Goal: Transaction & Acquisition: Purchase product/service

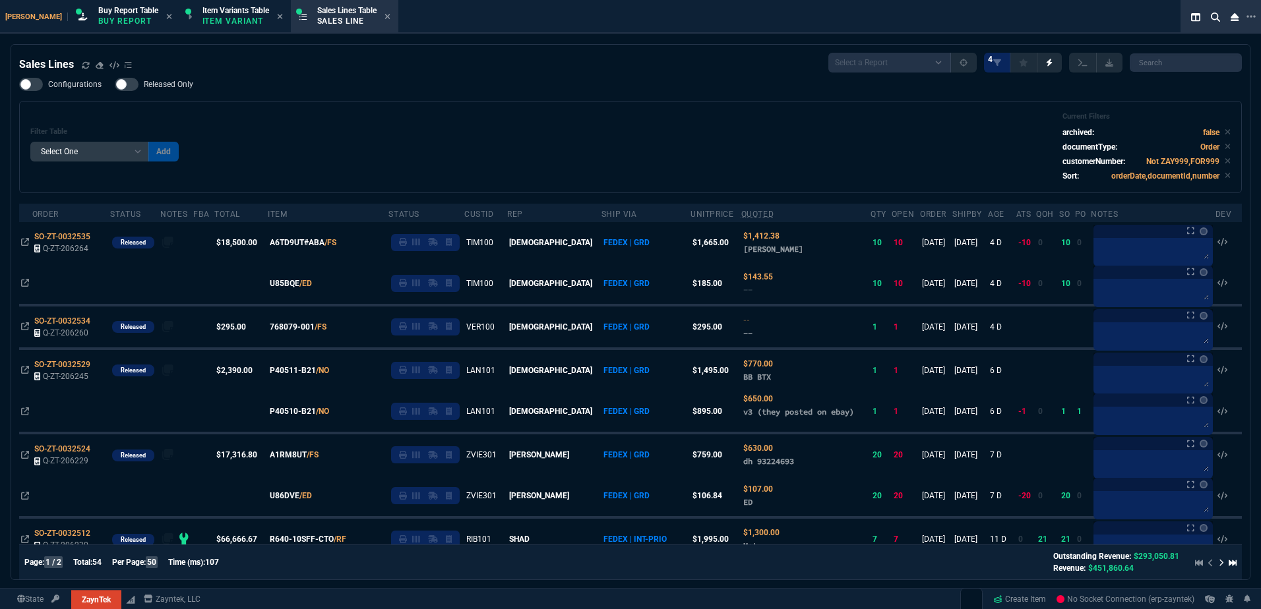
select select "1: BROV"
select select
click at [80, 67] on div "Sales Lines" at bounding box center [75, 65] width 113 height 16
click at [243, 171] on div "Filter Table Select One Add Filter () Age () ATS () Cond (itemVariantCode) Cust…" at bounding box center [630, 147] width 1200 height 70
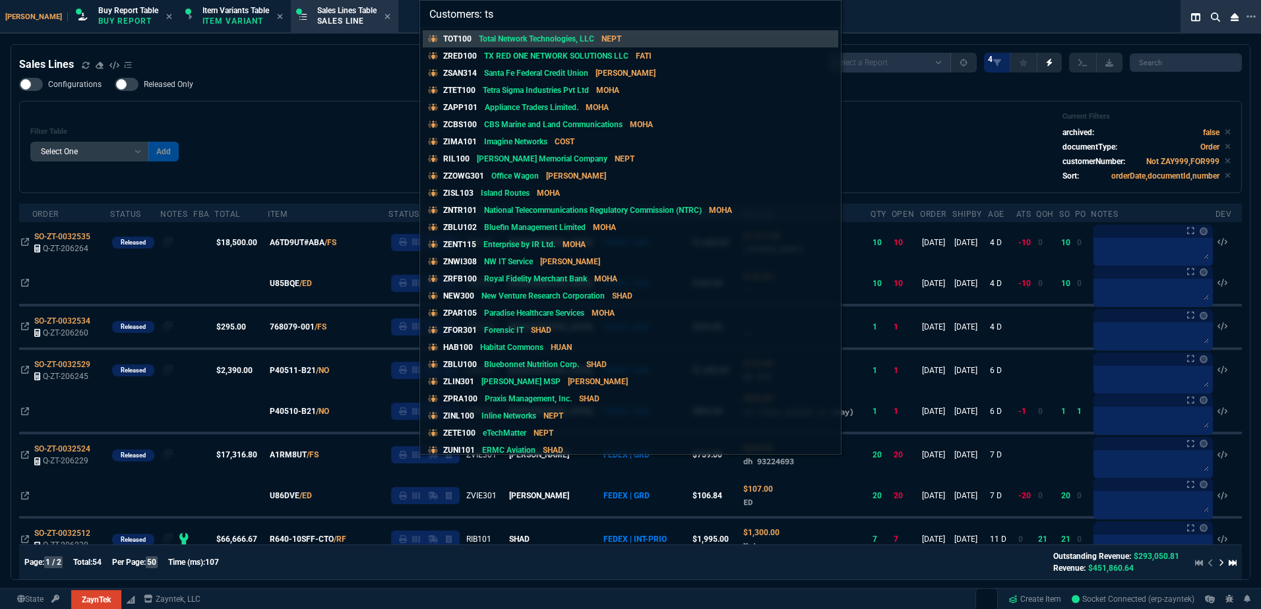
type input "Customers: tsi"
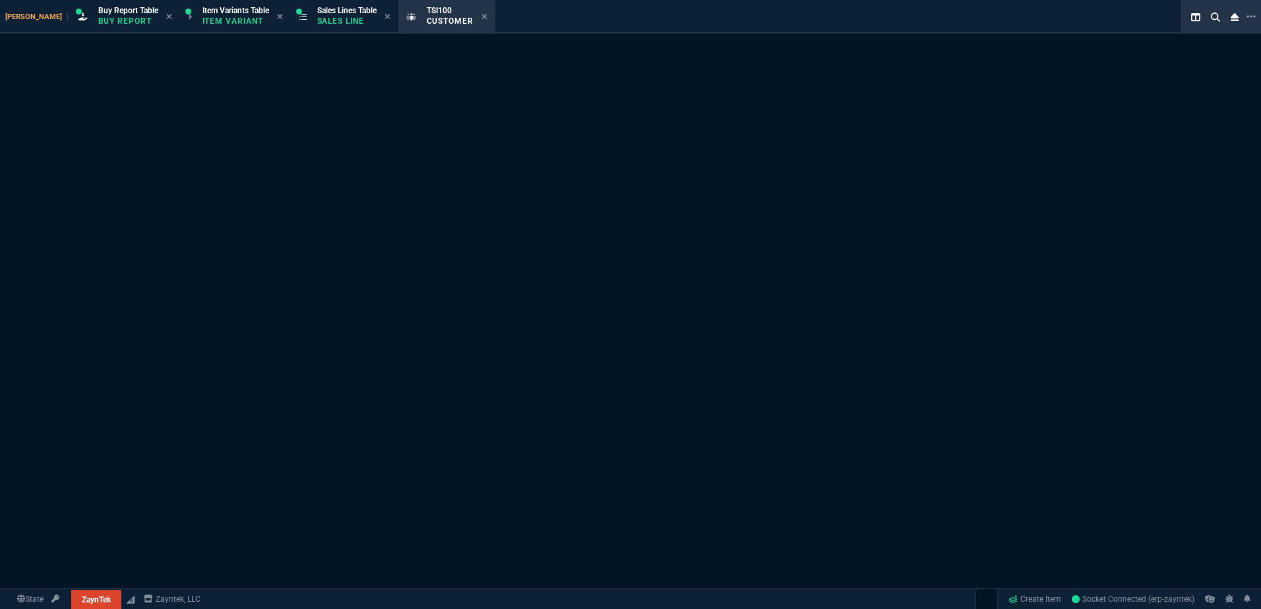
select select "1: quotes"
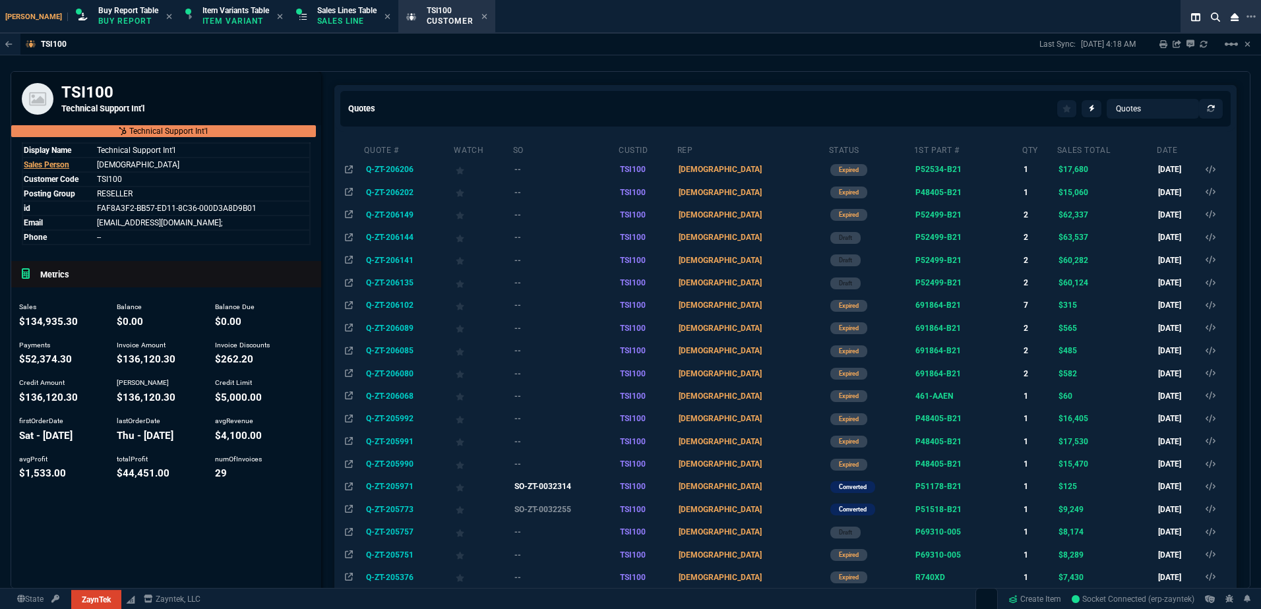
click at [549, 488] on td "SO-ZT-0032314" at bounding box center [564, 486] width 105 height 22
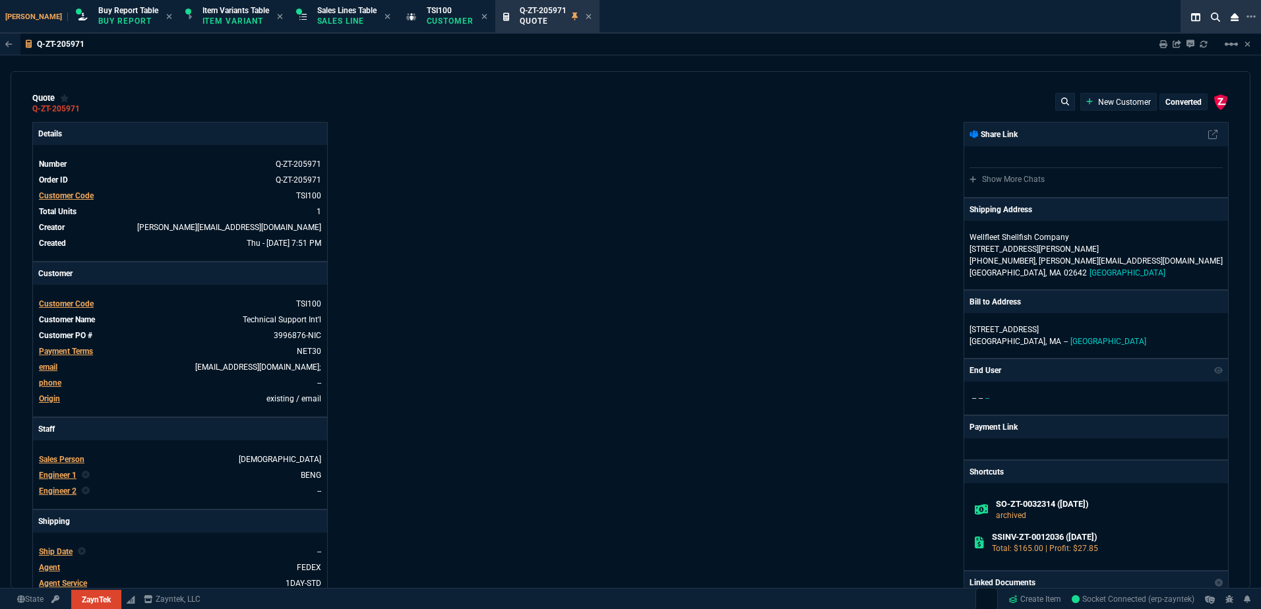
type input "28"
type input "35"
type input "485"
type input "74"
click at [614, 229] on div "Details Number Q-ZT-205971 Order ID Q-ZT-205971 Customer Code TSI100 Total Unit…" at bounding box center [331, 454] width 598 height 665
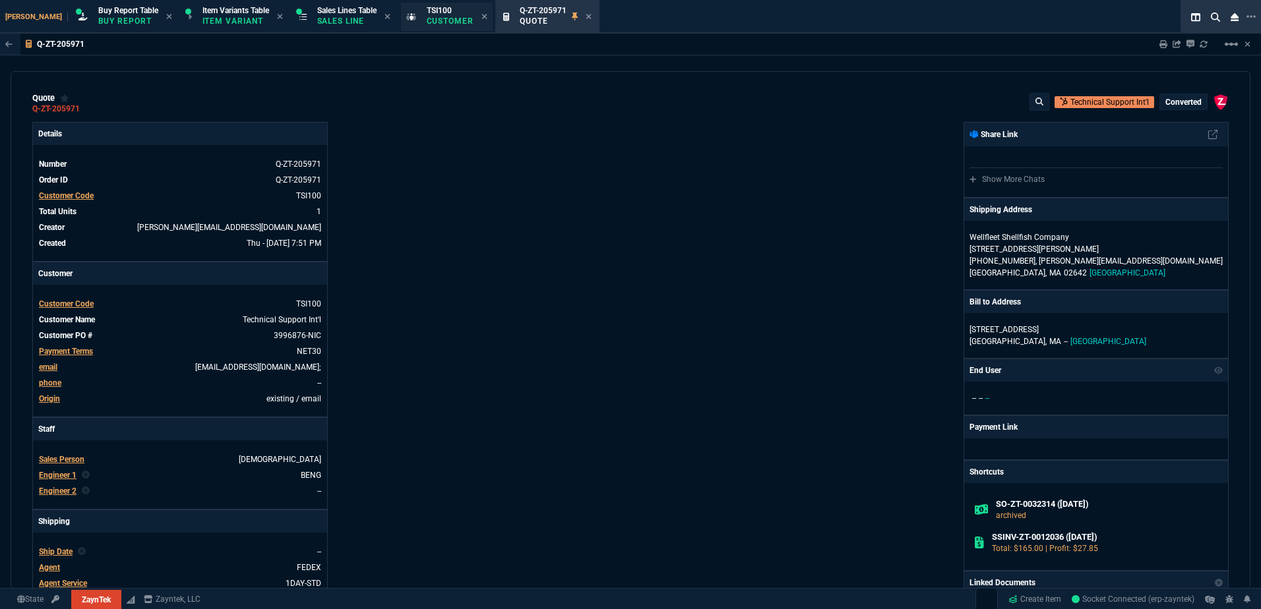
click at [427, 18] on p "Customer" at bounding box center [450, 21] width 47 height 11
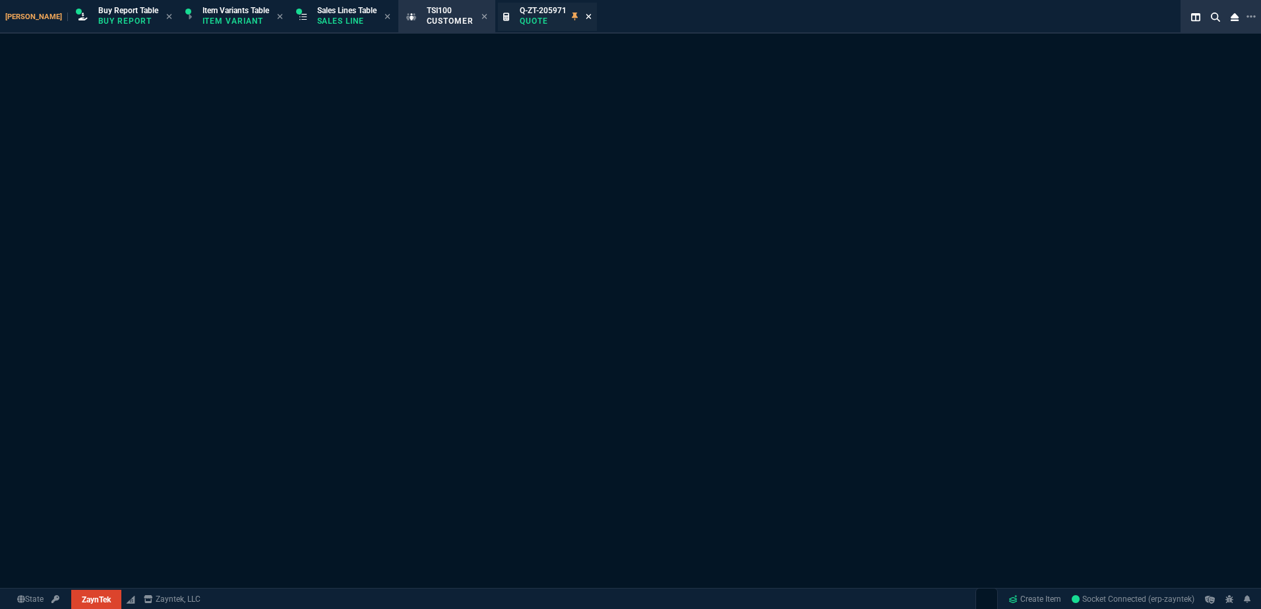
click at [586, 15] on icon at bounding box center [589, 17] width 6 height 8
select select "1: quotes"
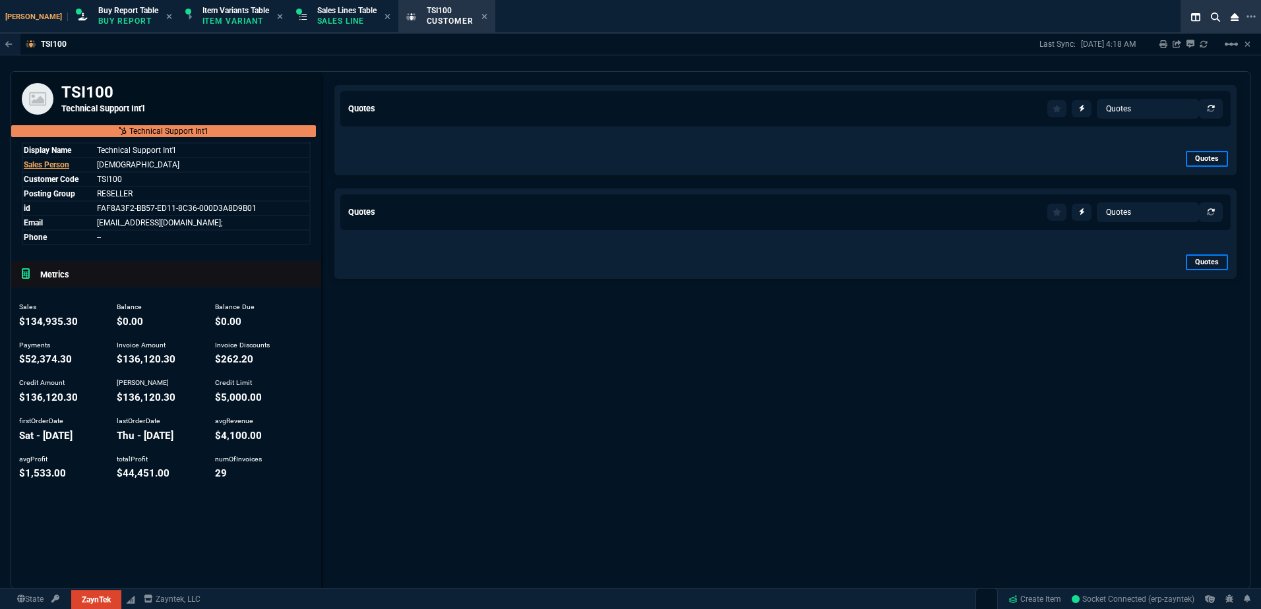
click at [576, 13] on div "Zayntek Buy Report Table Buy Report Item Variants Table Item Variant Sales Line…" at bounding box center [604, 17] width 1208 height 34
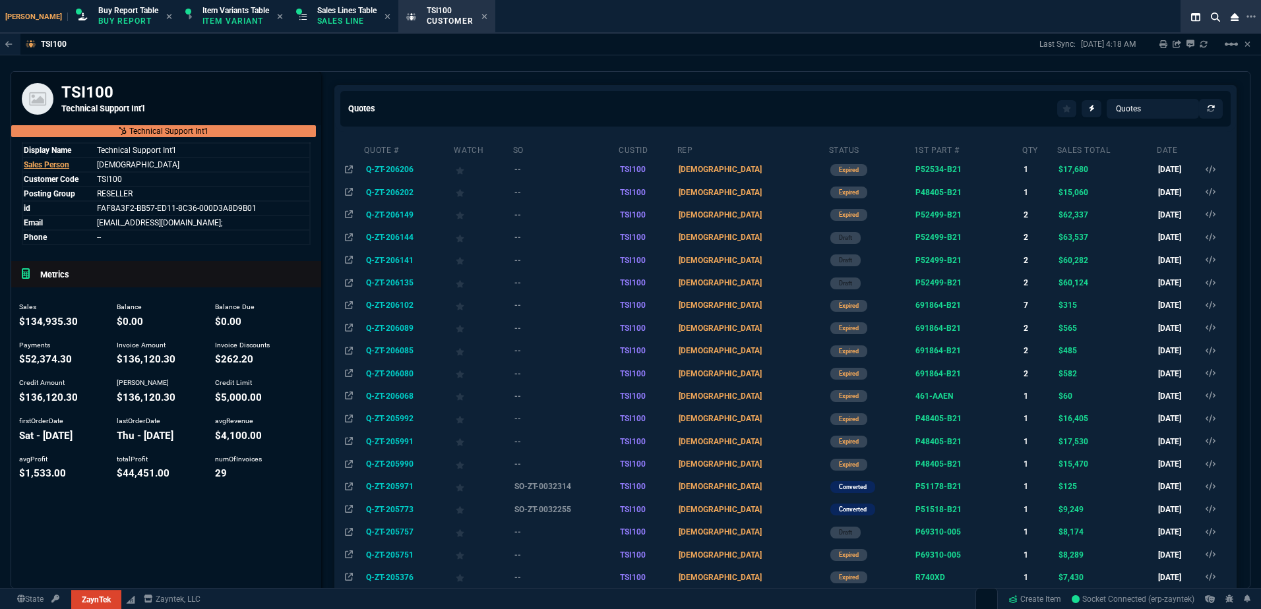
drag, startPoint x: 177, startPoint y: 68, endPoint x: 183, endPoint y: 65, distance: 7.1
click at [177, 68] on div "TSI100 Last Sync: [DATE] 4:18 AM Sharing TSI100 Link Dev Link Share on Teams li…" at bounding box center [630, 311] width 1261 height 555
click at [173, 70] on div "TSI100 Last Sync: [DATE] 4:18 AM Sharing TSI100 Link Dev Link Share on Teams li…" at bounding box center [630, 311] width 1261 height 555
click at [259, 71] on div "TSI100 Last Sync: [DATE] 4:18 AM Sharing TSI100 Link Dev Link Share on Teams li…" at bounding box center [630, 311] width 1261 height 555
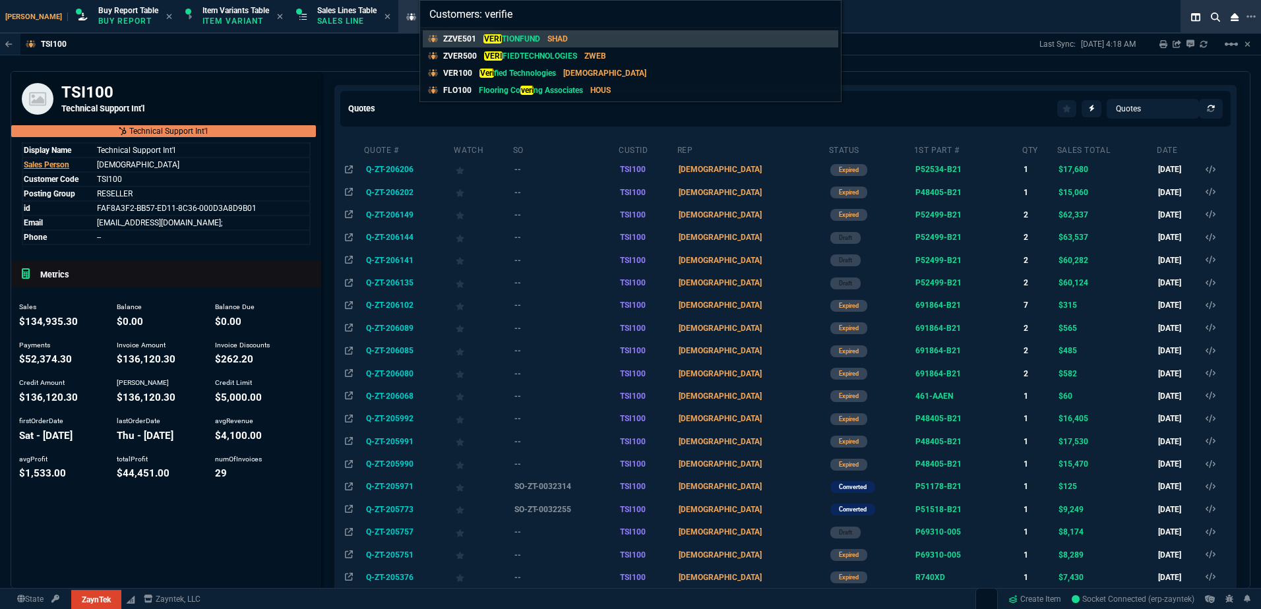
type input "Customers: verified"
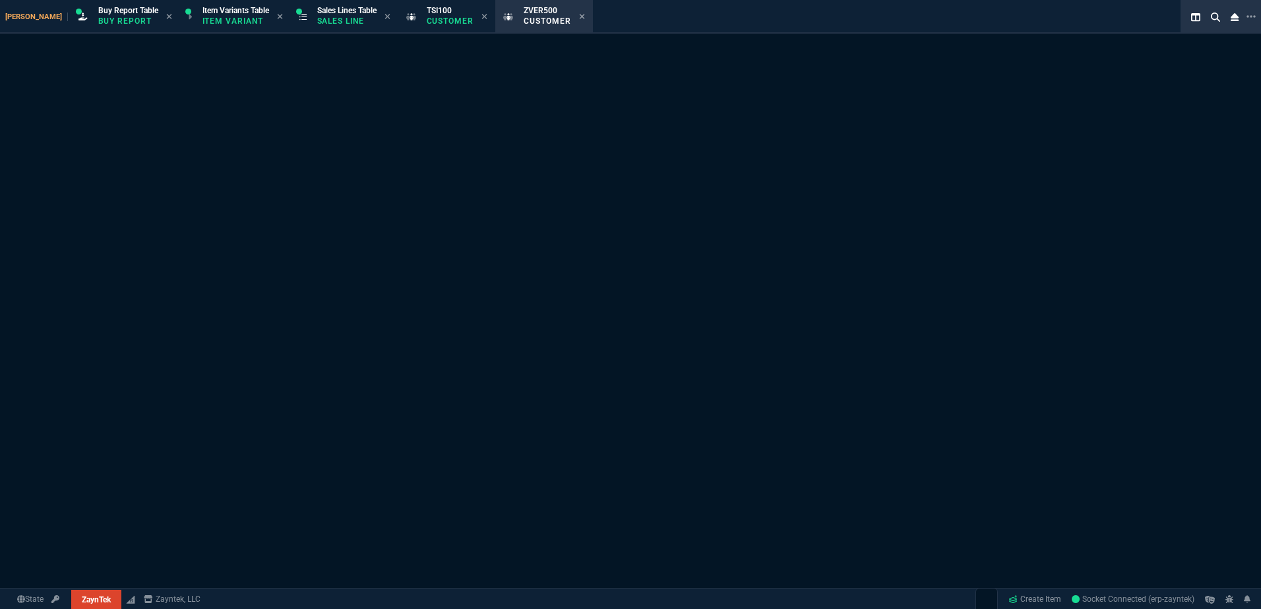
select select "1: quotes"
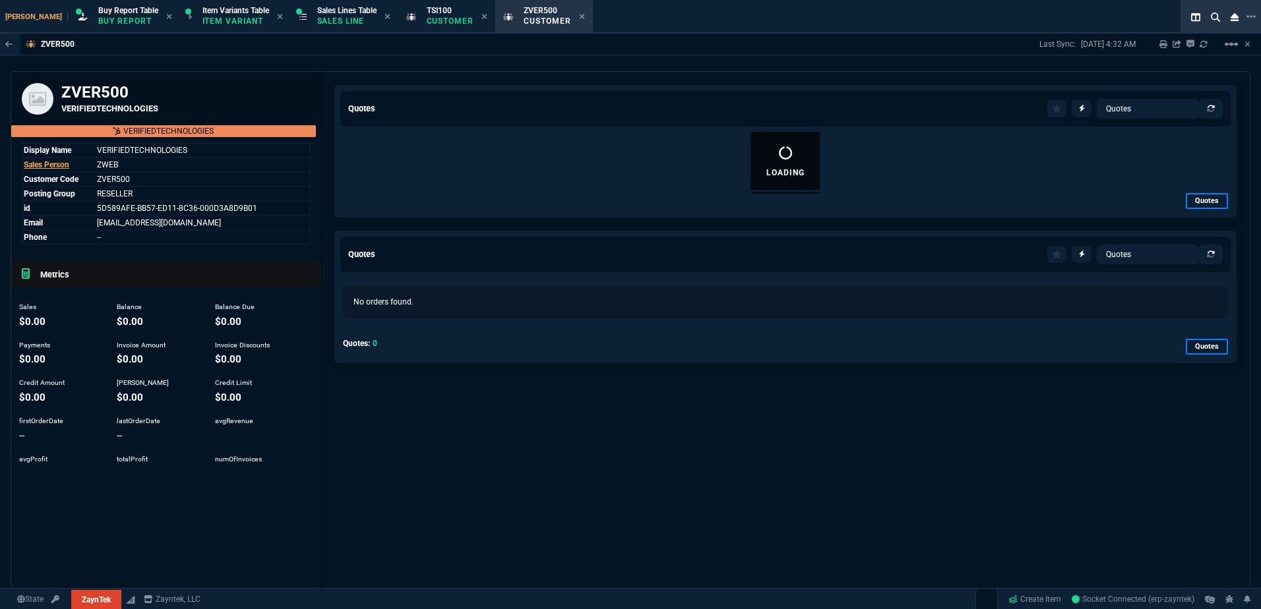
click at [518, 61] on div "ZVER500 Last Sync: [DATE] 4:32 AM Sharing ZVER500 Link Dev Link Share on Teams …" at bounding box center [630, 311] width 1261 height 555
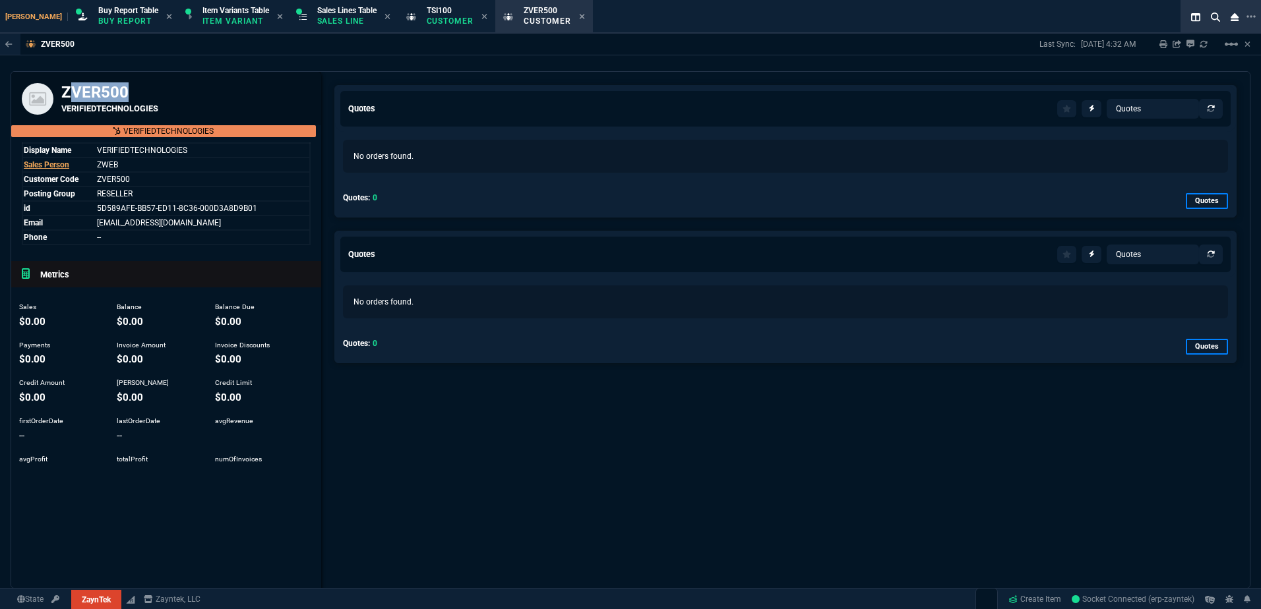
drag, startPoint x: 129, startPoint y: 96, endPoint x: 72, endPoint y: 101, distance: 57.6
click at [72, 101] on h3 "ZVER500" at bounding box center [185, 92] width 249 height 20
copy h3 "VER500"
click at [212, 56] on div "ZVER500 Last Sync: [DATE] 4:32 AM Sharing ZVER500 Link Dev Link Share on Teams …" at bounding box center [630, 311] width 1261 height 555
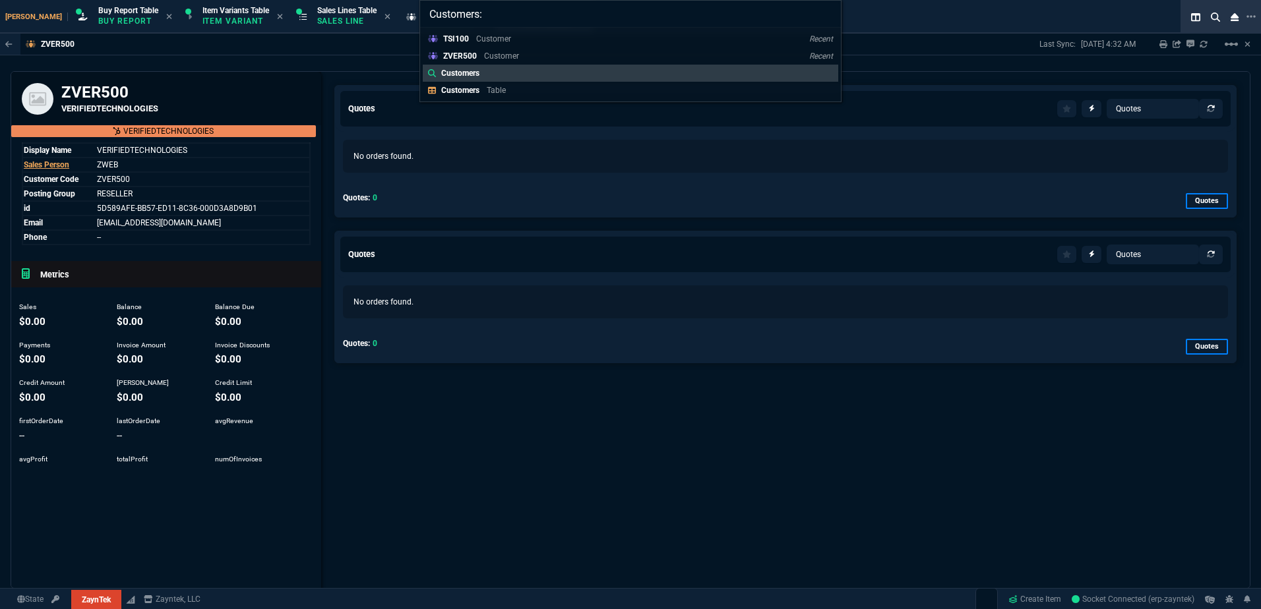
type input "Customers: VER500"
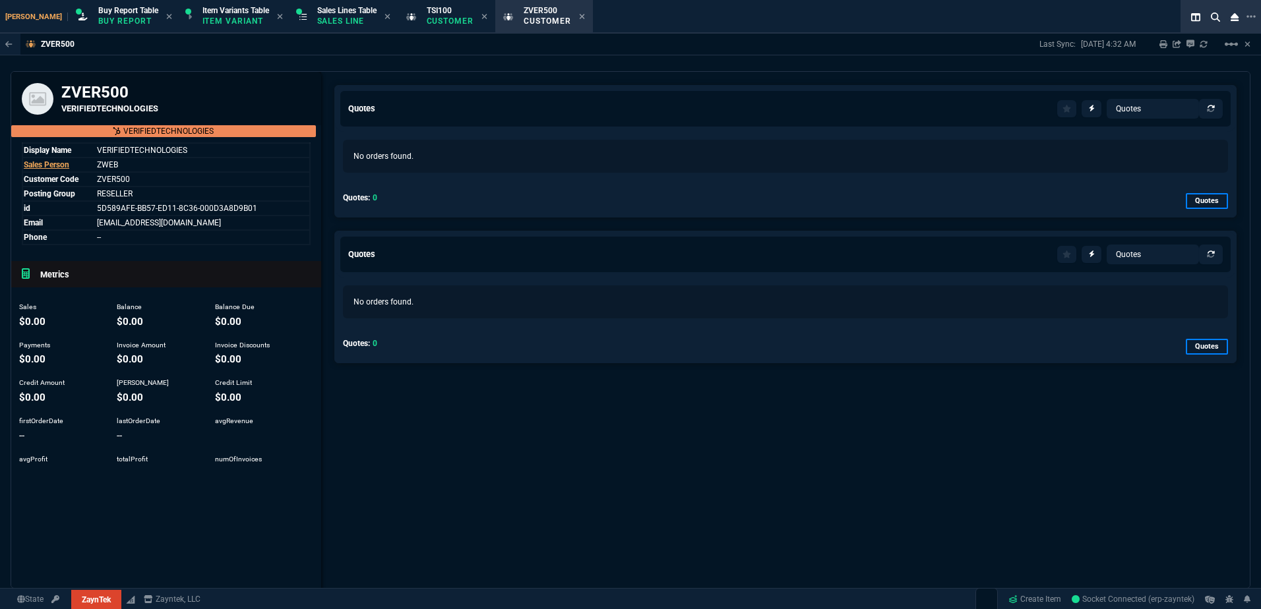
click at [475, 56] on div "ZVER500 Last Sync: [DATE] 4:32 AM Sharing ZVER500 Link Dev Link Share on Teams …" at bounding box center [630, 311] width 1261 height 555
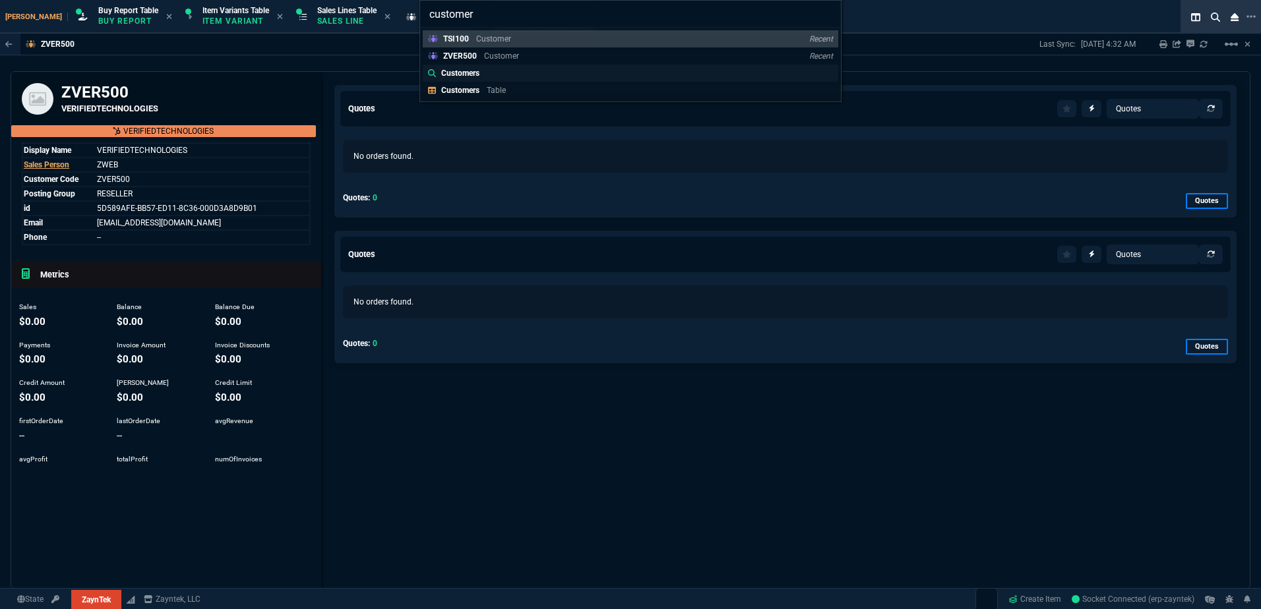
click at [464, 75] on p "Customers" at bounding box center [460, 73] width 38 height 12
type input "Customers: verifi"
click at [467, 58] on p "VER100" at bounding box center [457, 56] width 29 height 12
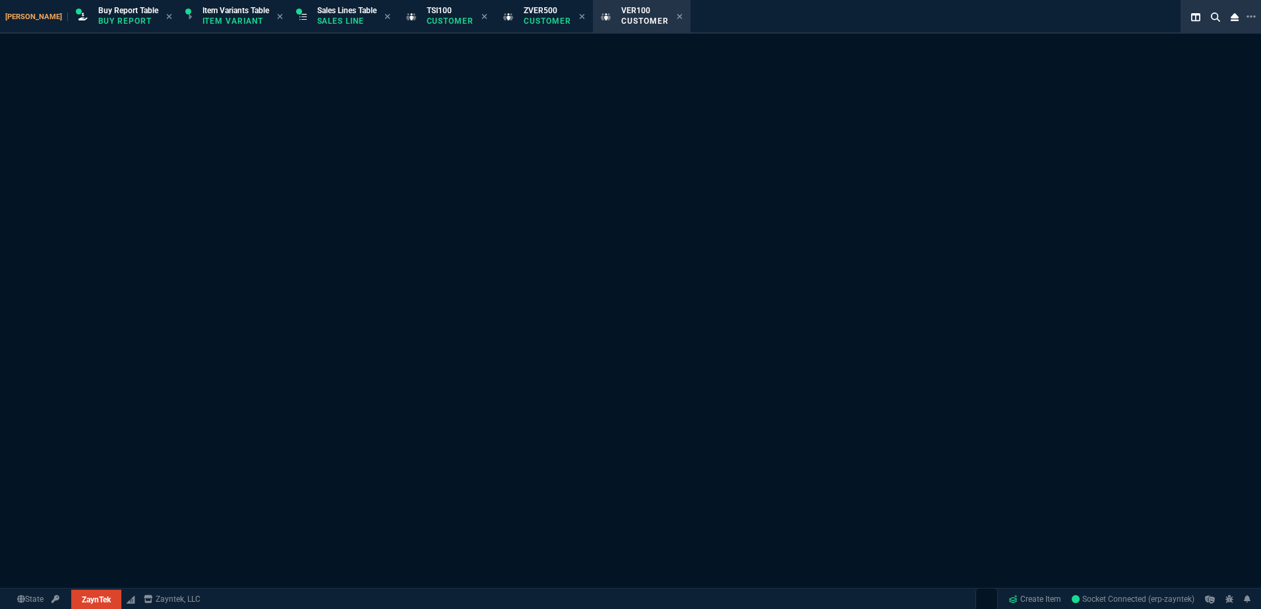
select select "1: quotes"
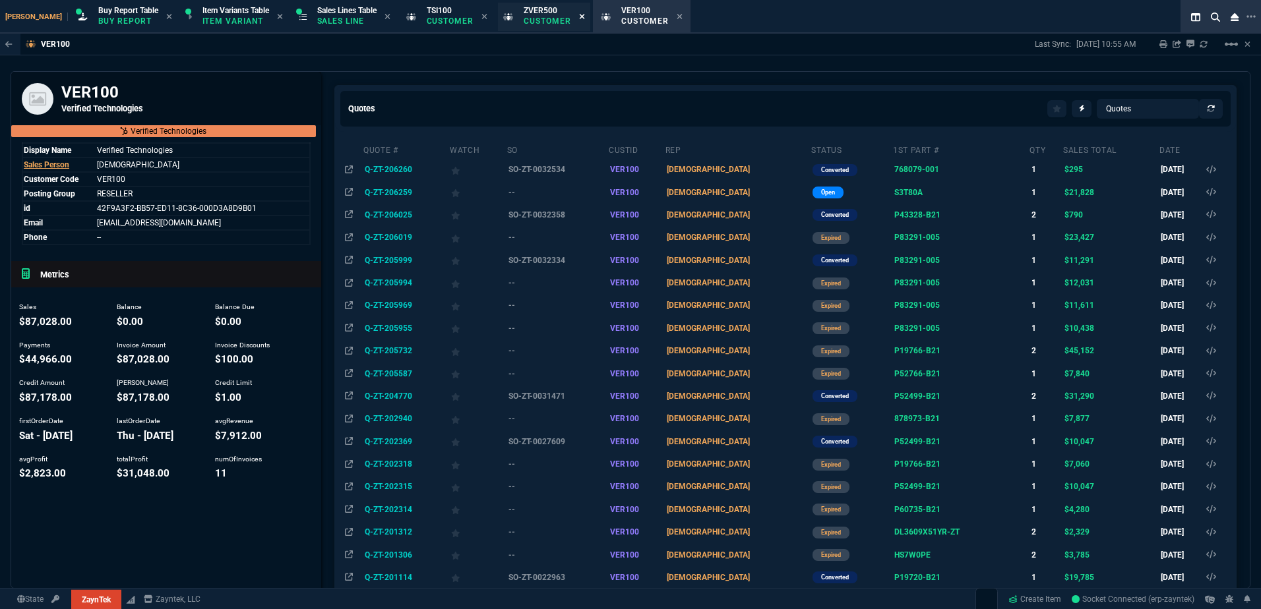
click at [579, 13] on icon at bounding box center [582, 17] width 6 height 8
click at [481, 18] on icon at bounding box center [484, 17] width 6 height 8
click at [531, 57] on div "VER100 Last Sync: [DATE] 10:55 AM Sharing VER100 Link Dev Link Share on Teams l…" at bounding box center [630, 311] width 1261 height 555
click at [449, 189] on td "Q-ZT-206259" at bounding box center [406, 192] width 86 height 22
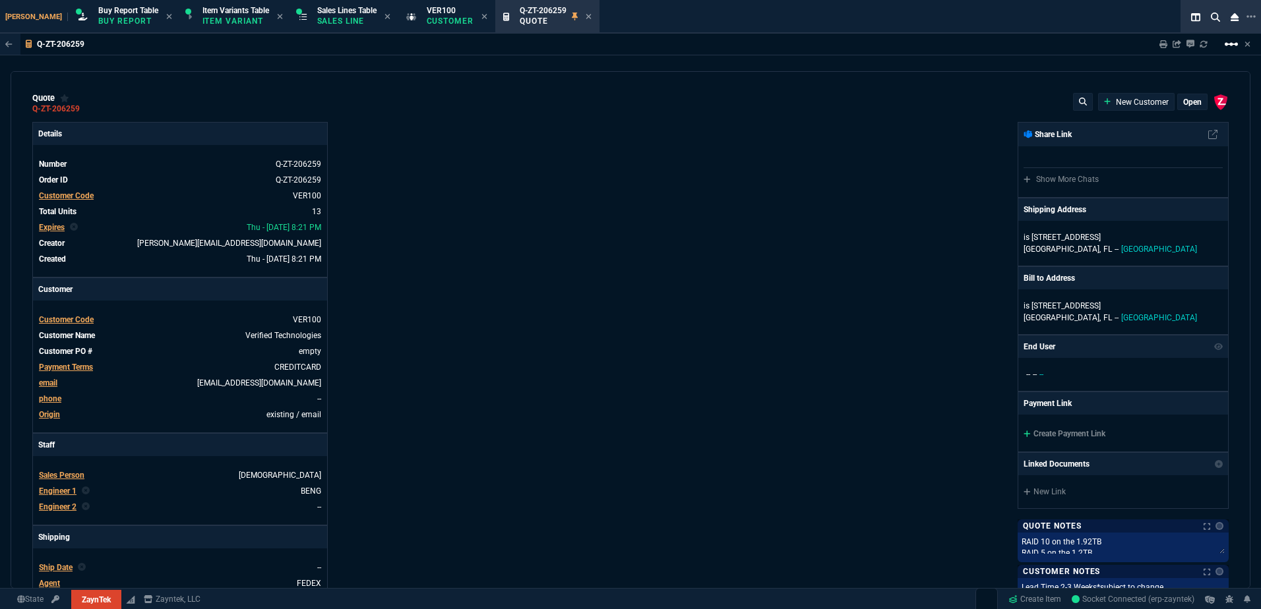
type input "19"
type input "1920"
type input "13"
type input "150"
type input "3671"
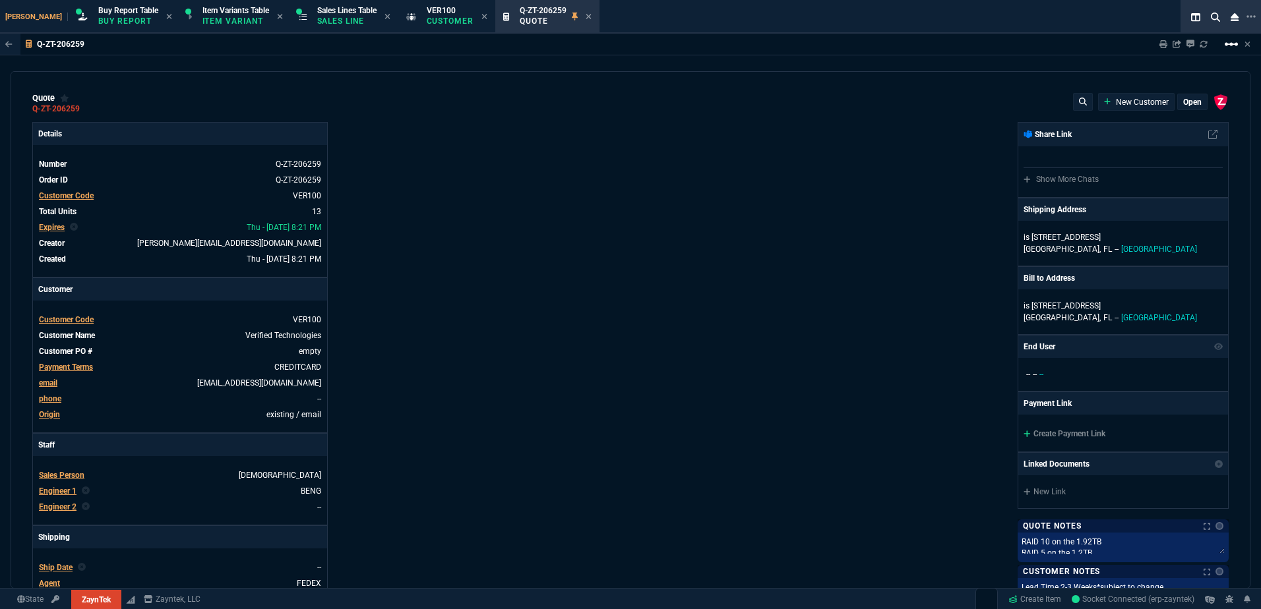
type input "45"
type input "165"
type input "1130"
type input "0"
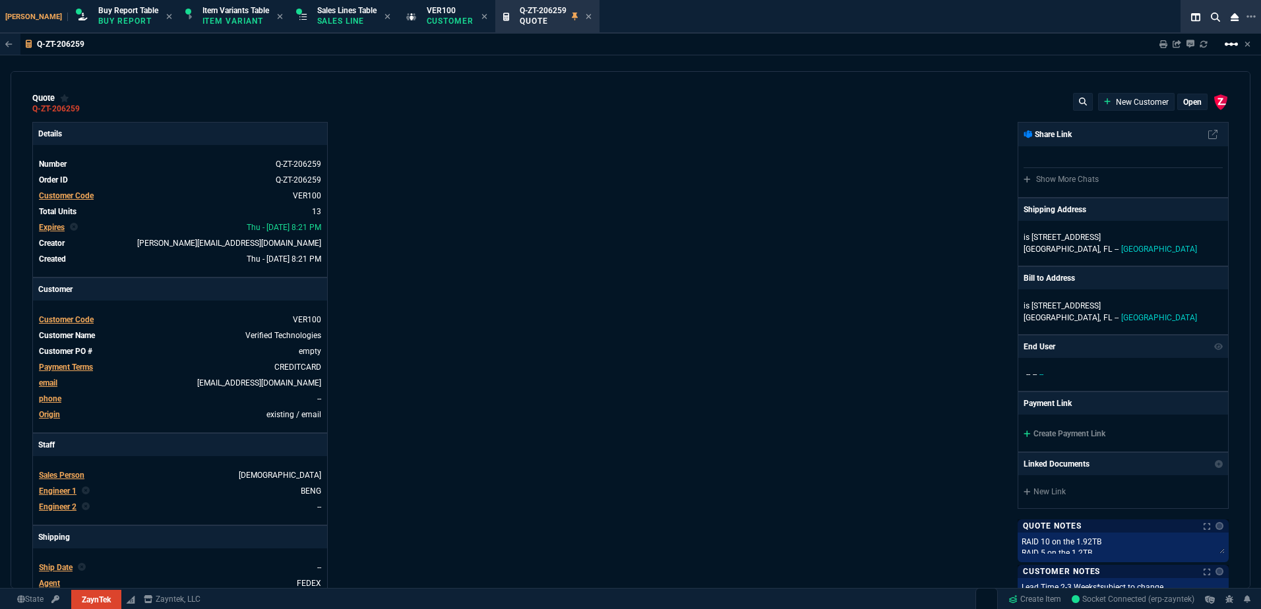
type input "12"
type input "143"
type input "12"
type input "267"
type input "35"
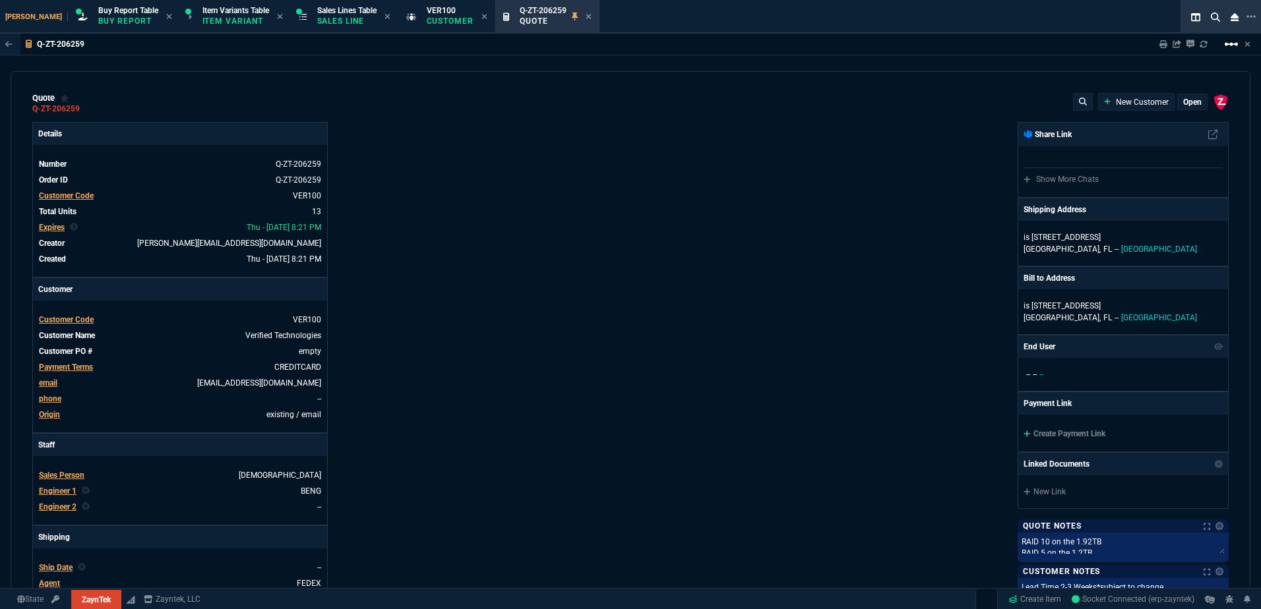
type input "600"
type input "56"
type input "69"
type input "68"
type input "51"
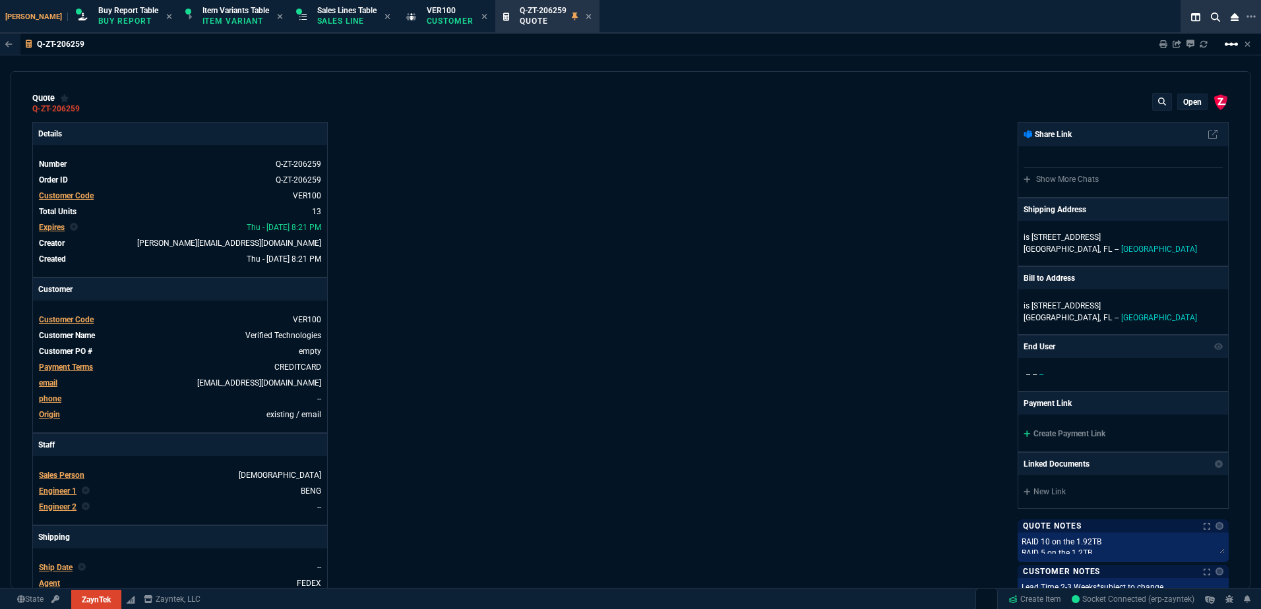
type input "51"
type input "66"
click at [1225, 53] on nx-icon "linear_scale" at bounding box center [1231, 49] width 16 height 9
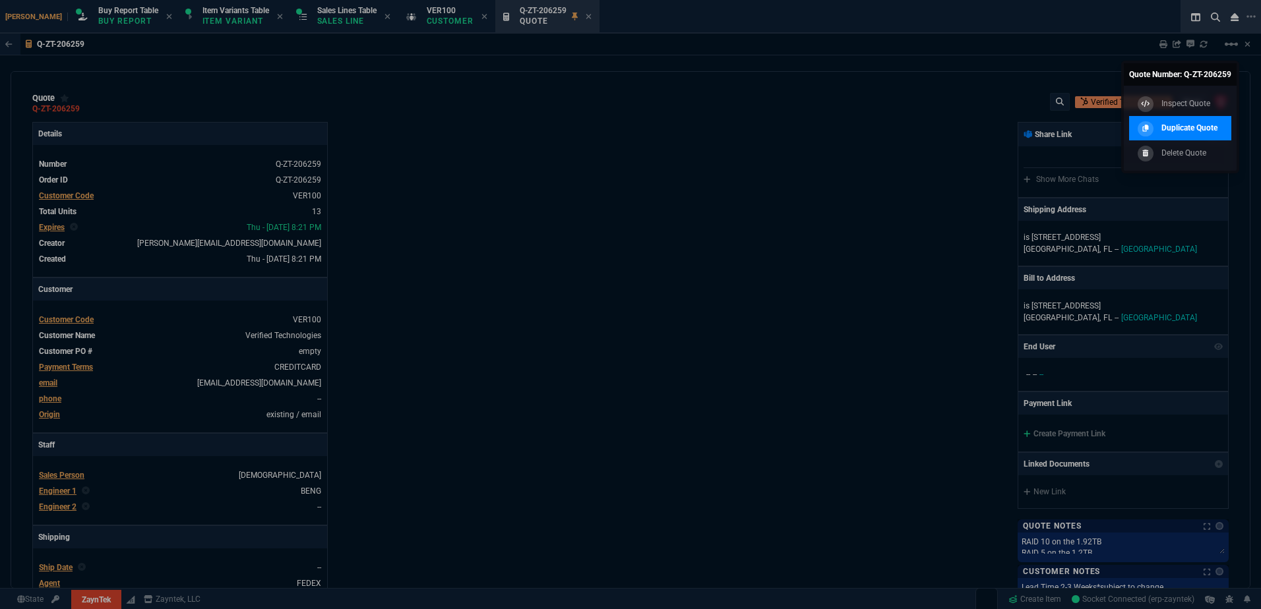
click at [1197, 125] on p "Duplicate Quote" at bounding box center [1189, 128] width 56 height 12
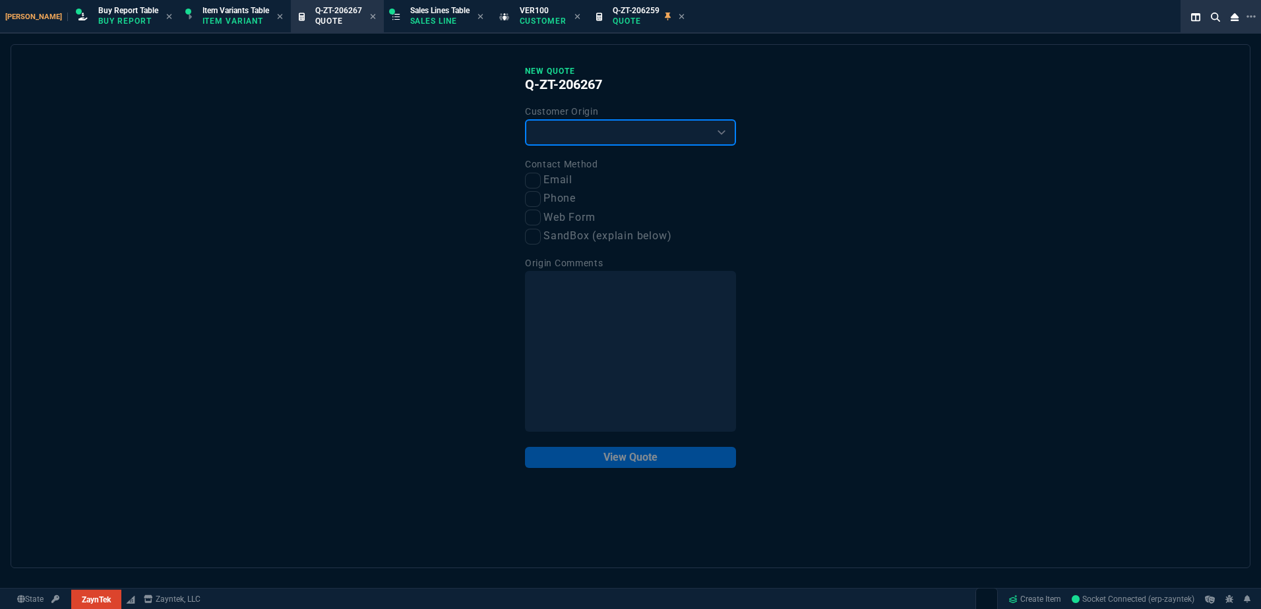
drag, startPoint x: 589, startPoint y: 142, endPoint x: 582, endPoint y: 146, distance: 7.7
click at [589, 143] on select "Existing Customer Amazon Lead (first order) Website Lead (first order) Called (…" at bounding box center [630, 132] width 211 height 26
select select "existing"
click at [525, 120] on select "Existing Customer Amazon Lead (first order) Website Lead (first order) Called (…" at bounding box center [630, 132] width 211 height 26
click at [535, 177] on input "Email" at bounding box center [533, 181] width 16 height 16
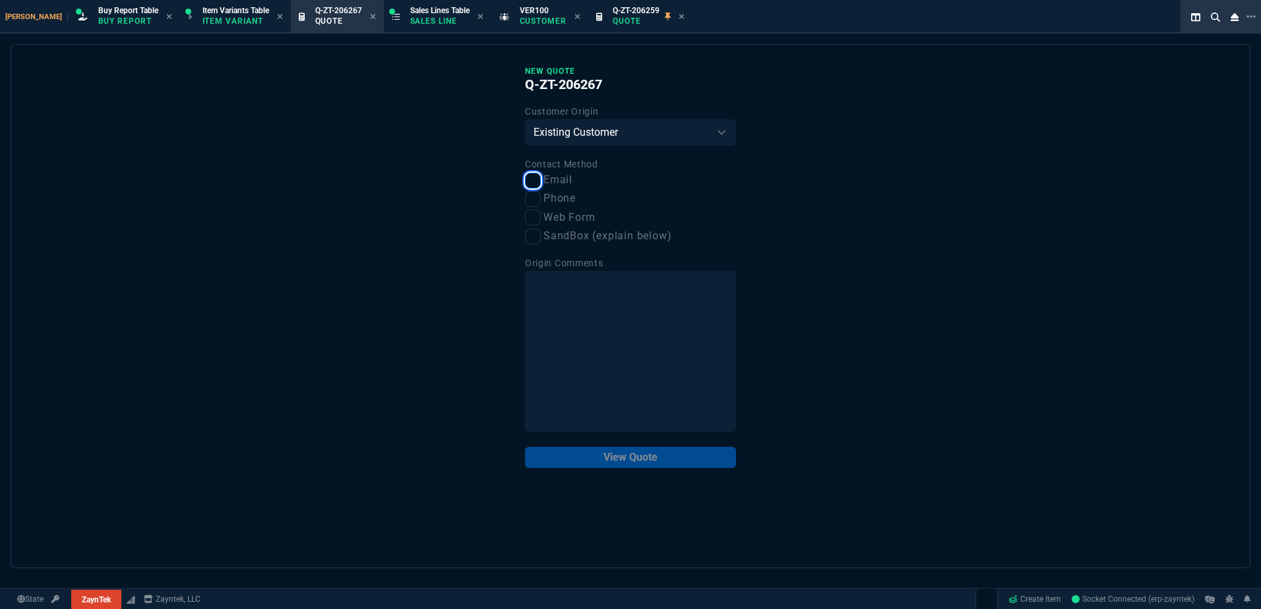
checkbox input "true"
click at [630, 454] on button "View Quote" at bounding box center [630, 457] width 211 height 21
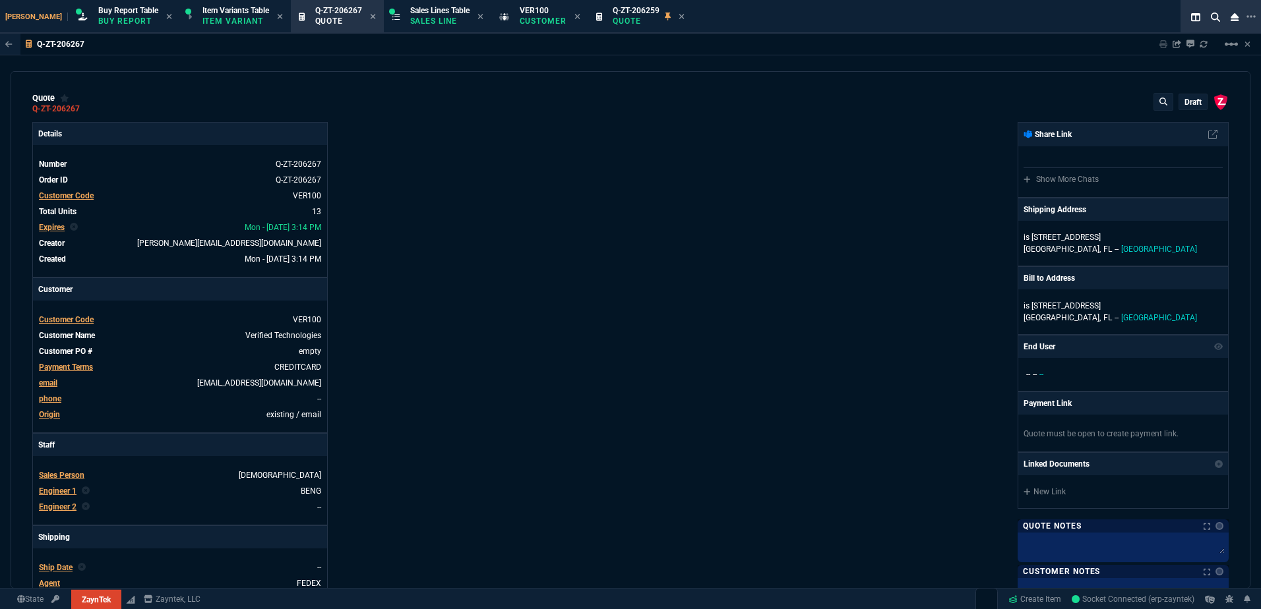
type input "19"
type input "1920"
type input "13"
type input "150"
type input "45"
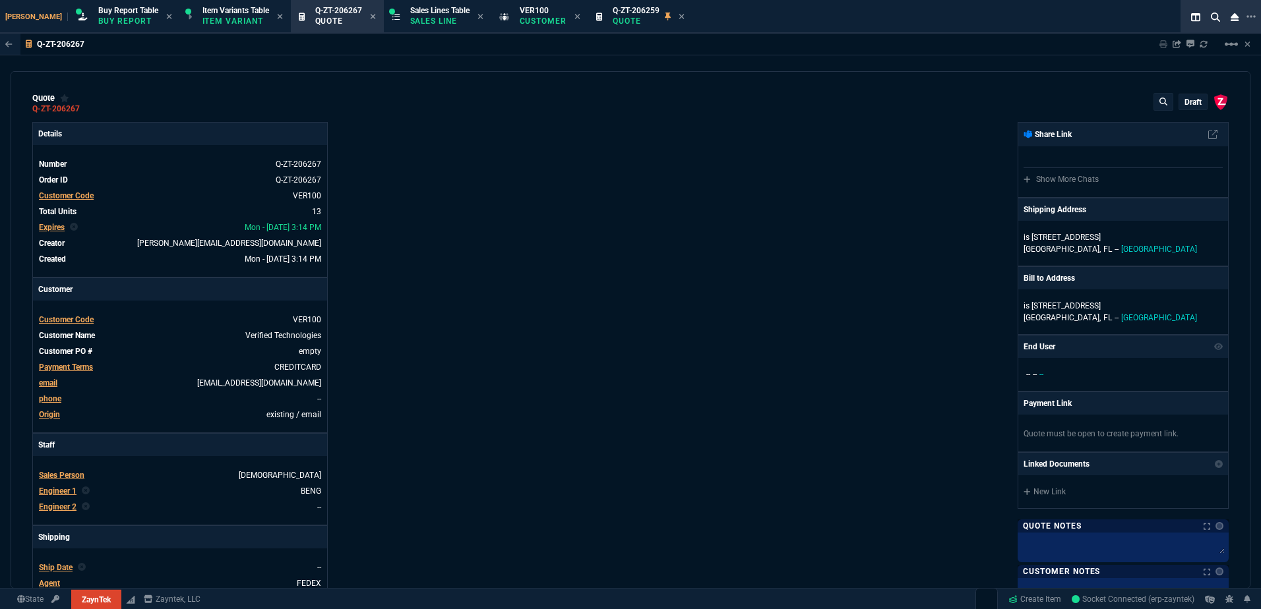
type input "165"
type input "0"
type input "12"
type input "143"
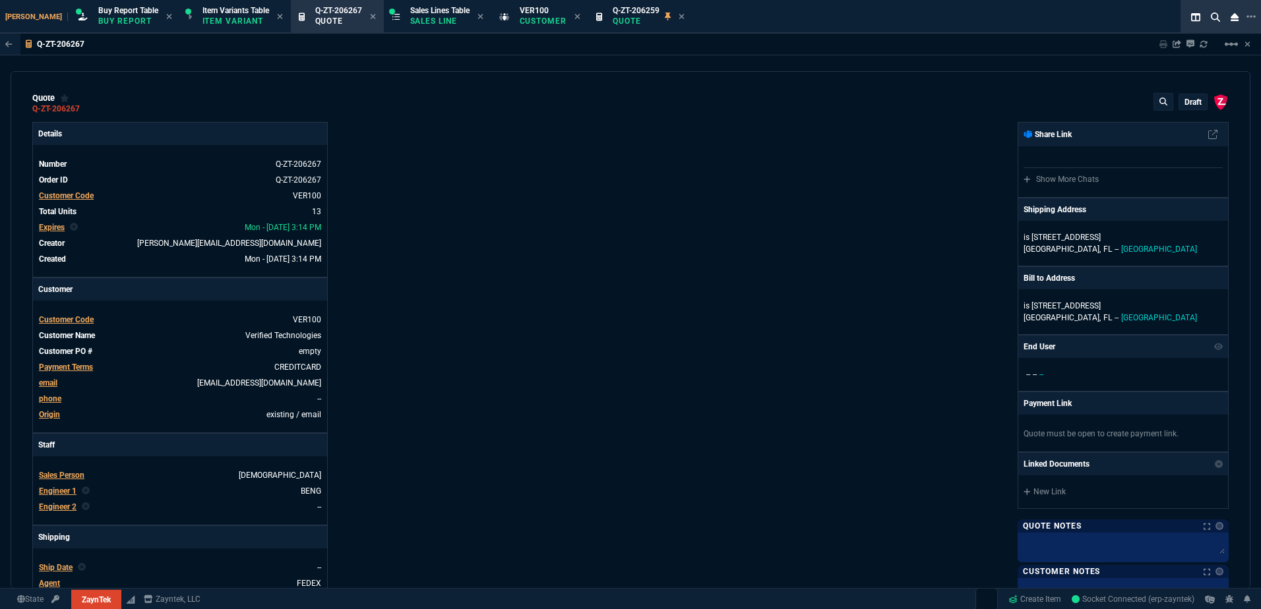
type input "12"
type input "267"
type input "35"
type input "600"
type input "56"
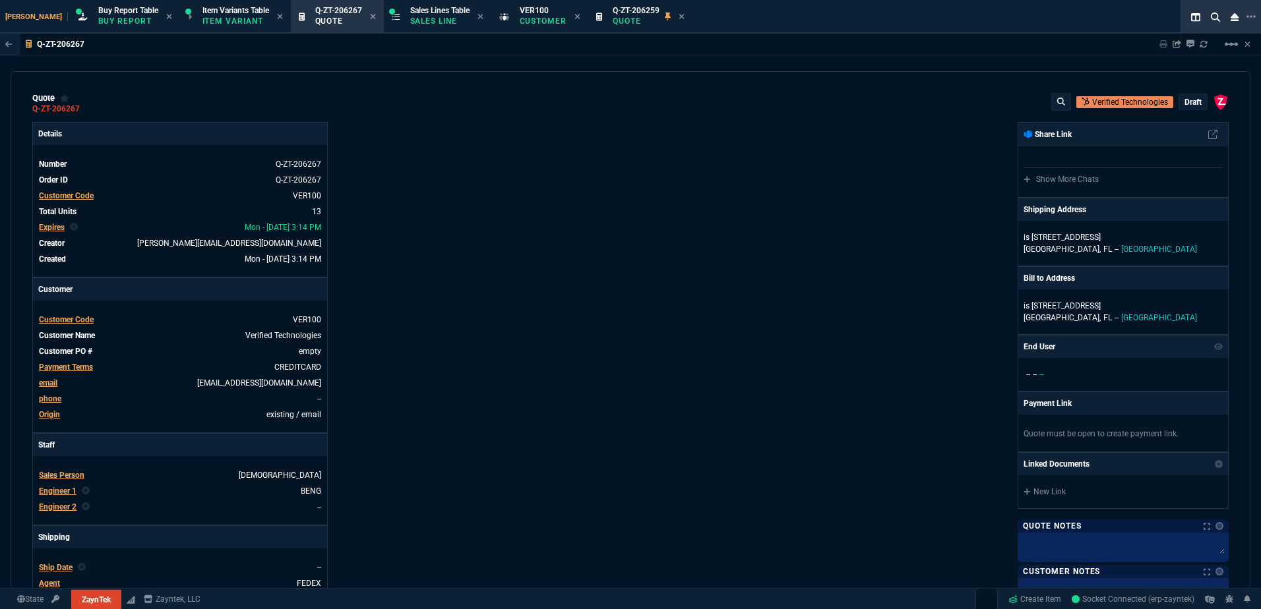
type input "69"
type input "68"
type input "51"
type input "66"
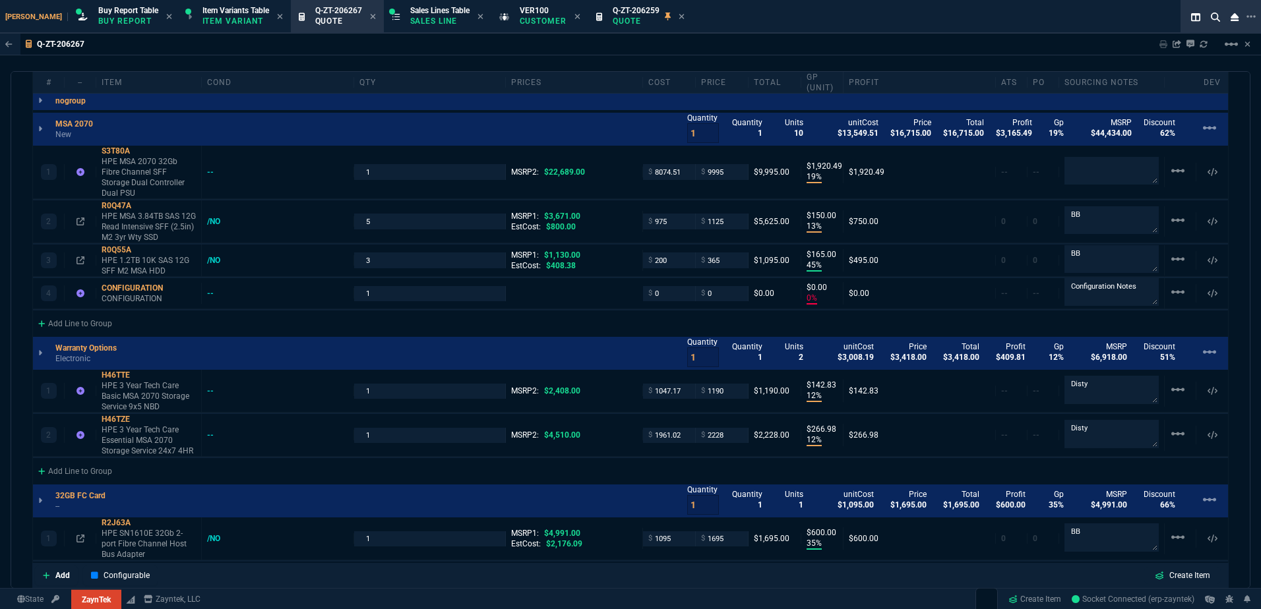
scroll to position [923, 0]
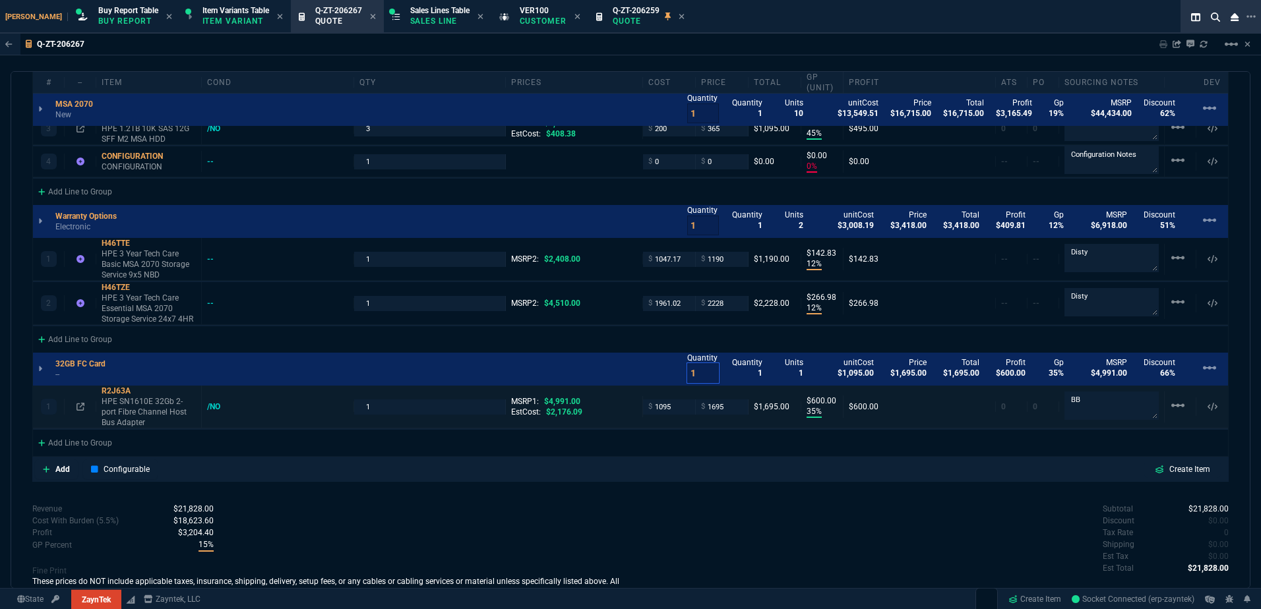
drag, startPoint x: 688, startPoint y: 369, endPoint x: 659, endPoint y: 396, distance: 39.7
click at [659, 369] on div "32GB FC Card -- Quantity 1 Quantity 1 Units 1 unitCost $1,095.00 Price $1,695.0…" at bounding box center [630, 369] width 1195 height 33
type input "2"
click at [690, 503] on div "Subtotal $21,828.00 Discount $0.00 Tax Rate 0 Shipping $0.00 Est Tax $0.00 Est …" at bounding box center [929, 539] width 598 height 73
click at [685, 503] on div "Subtotal $23,523.00 Discount $0.00 Tax Rate 0 Shipping $0.00 Est Tax $0.00 Est …" at bounding box center [929, 539] width 598 height 73
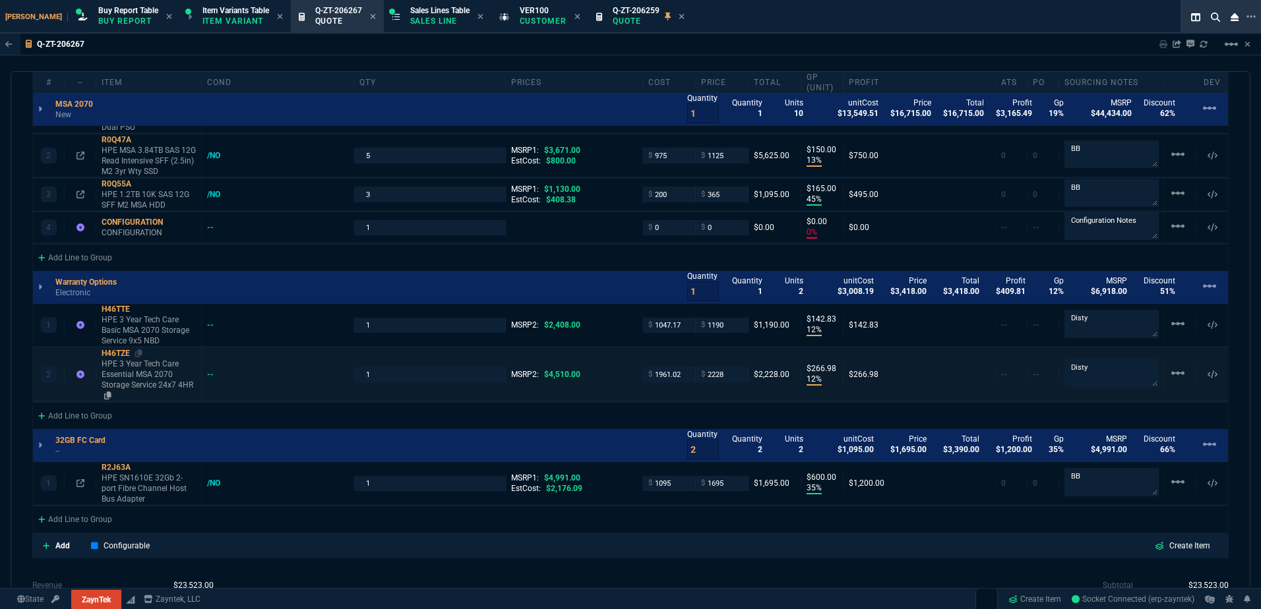
scroll to position [989, 0]
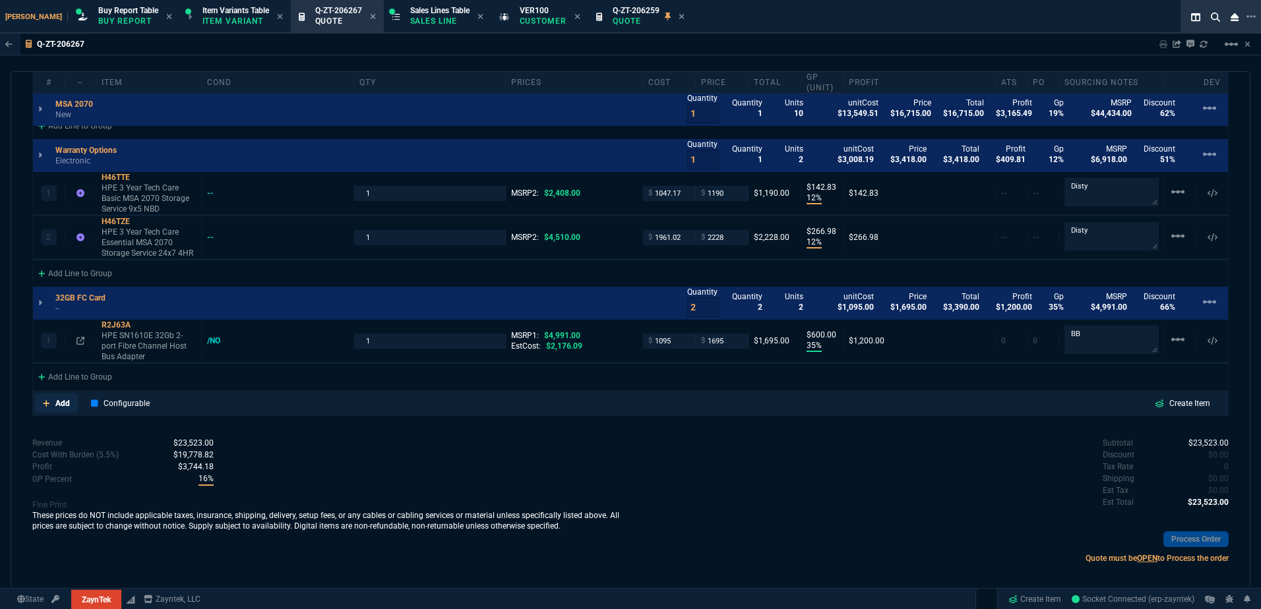
click at [62, 398] on p "Add" at bounding box center [62, 404] width 15 height 12
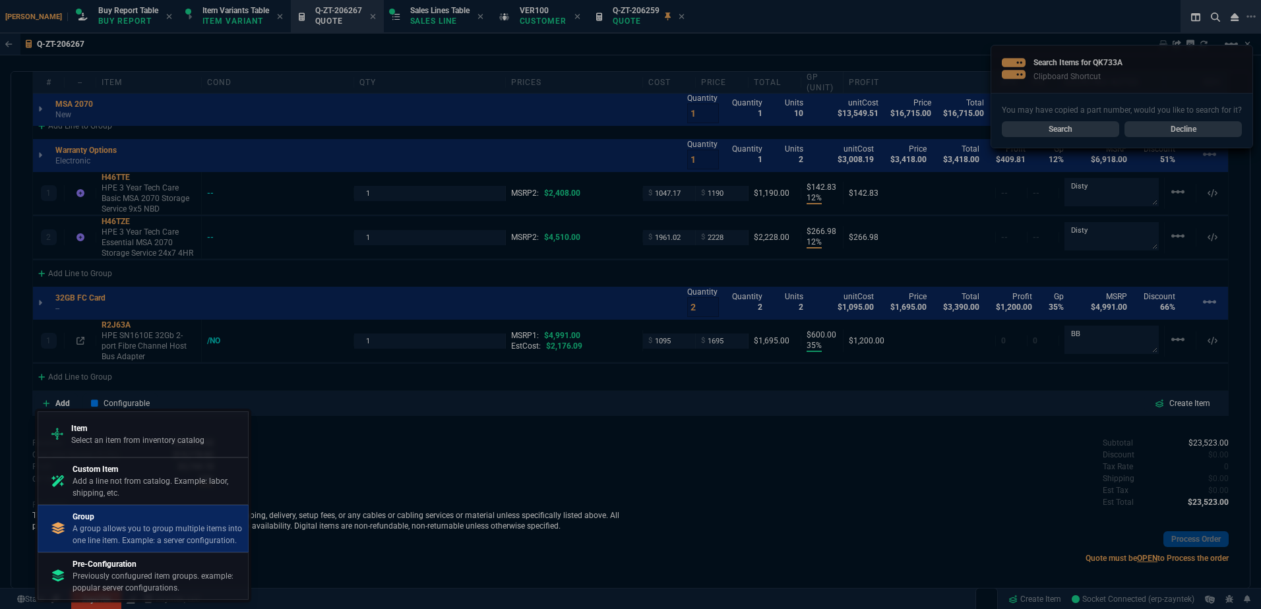
click at [150, 525] on p "A group allows you to group multiple items into one line item. Example: a serve…" at bounding box center [158, 535] width 170 height 24
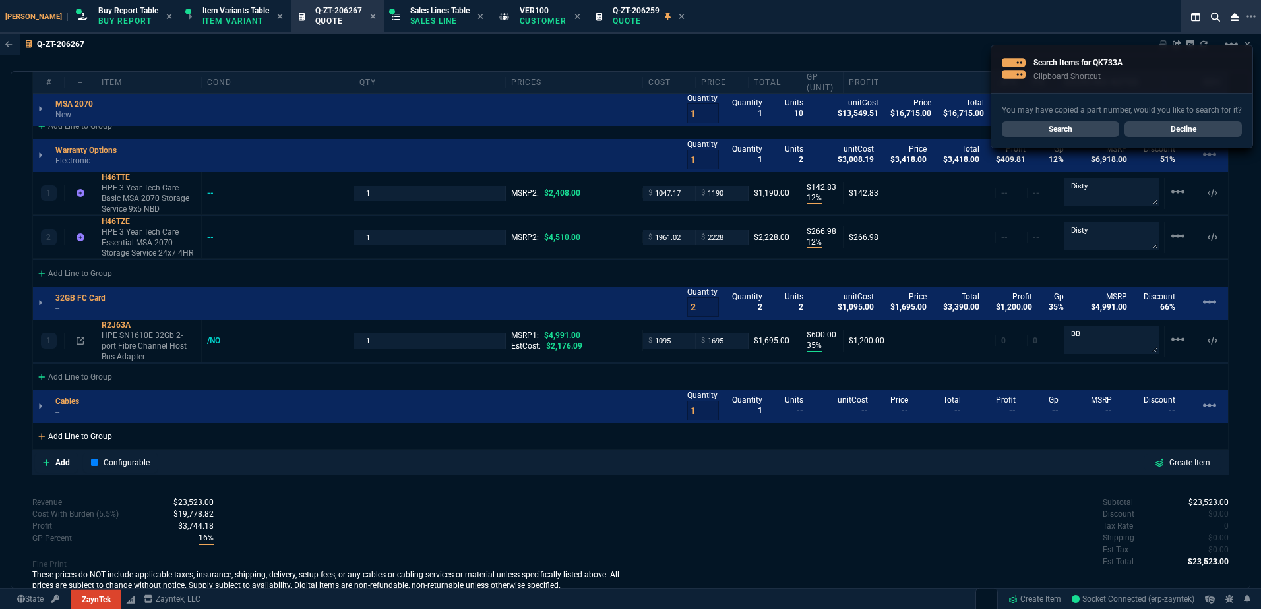
click at [90, 432] on div "Add Line to Group" at bounding box center [75, 435] width 84 height 24
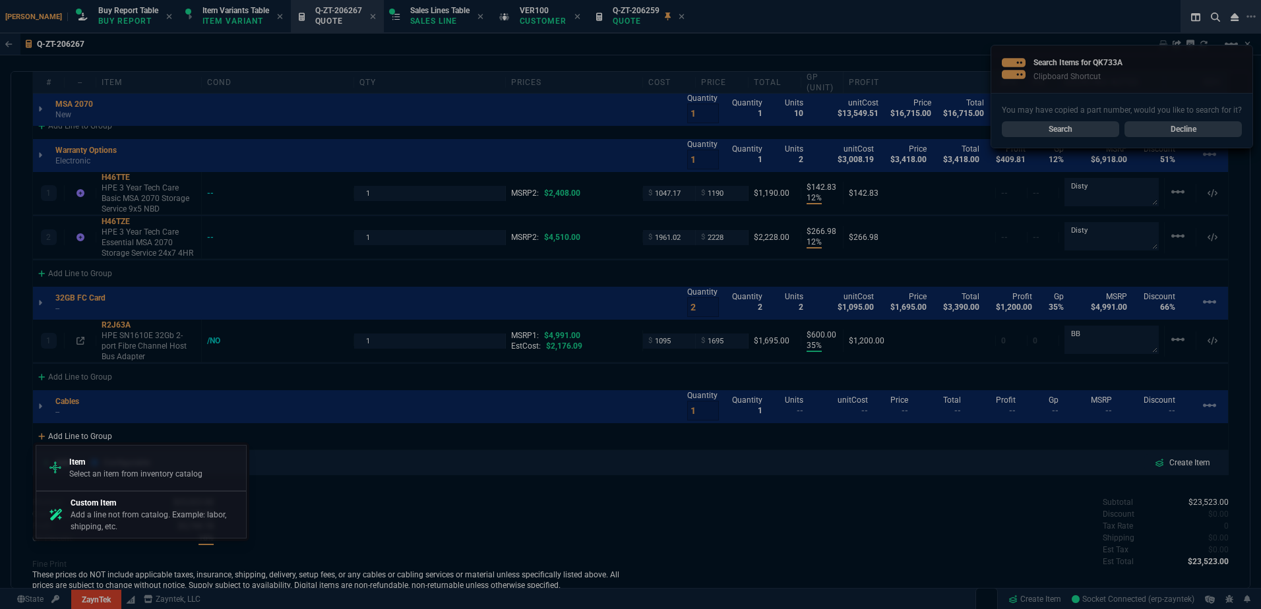
click at [105, 460] on p "Item" at bounding box center [135, 462] width 133 height 12
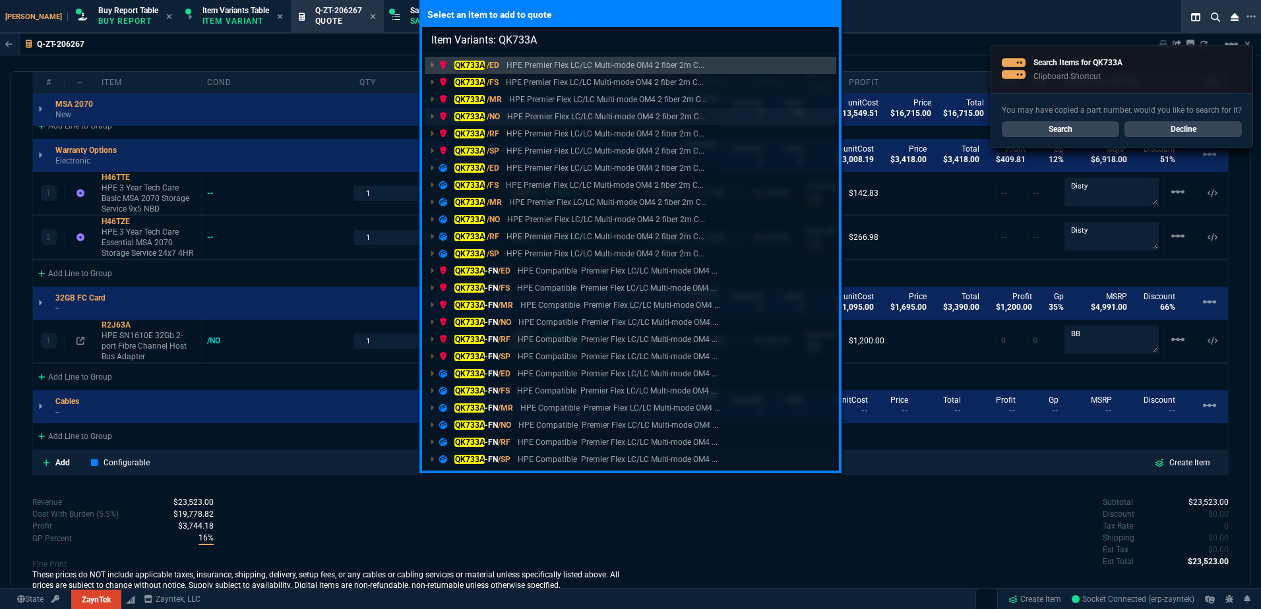
type input "Item Variants: QK733A"
click at [524, 119] on p "HPE Premier Flex LC/LC Multi-mode OM4 2 fiber 2m C..." at bounding box center [606, 117] width 198 height 12
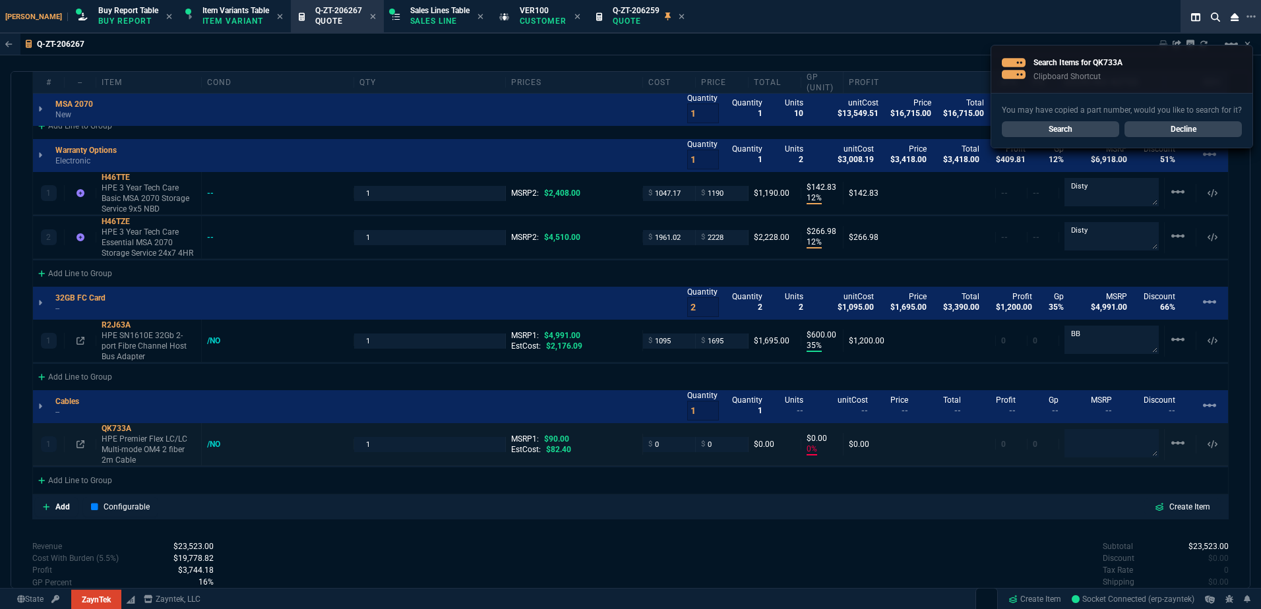
type input "19"
type input "1920"
type input "13"
type input "150"
type input "45"
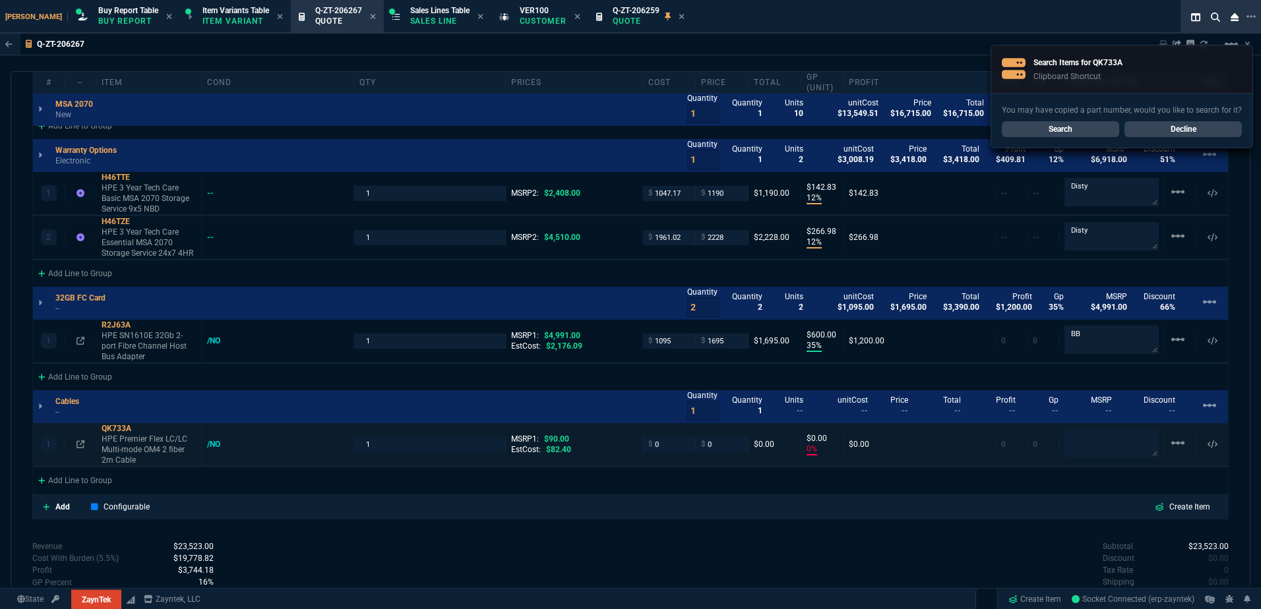
type input "165"
type input "0"
type input "12"
type input "143"
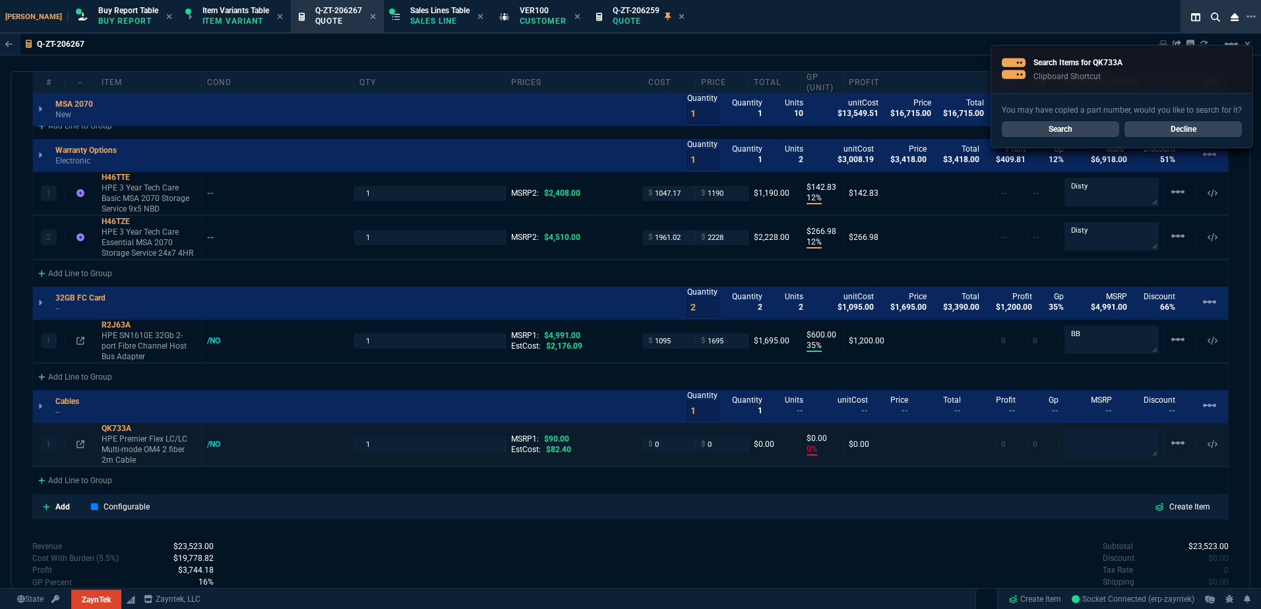
type input "12"
type input "267"
type input "35"
type input "600"
type input "0"
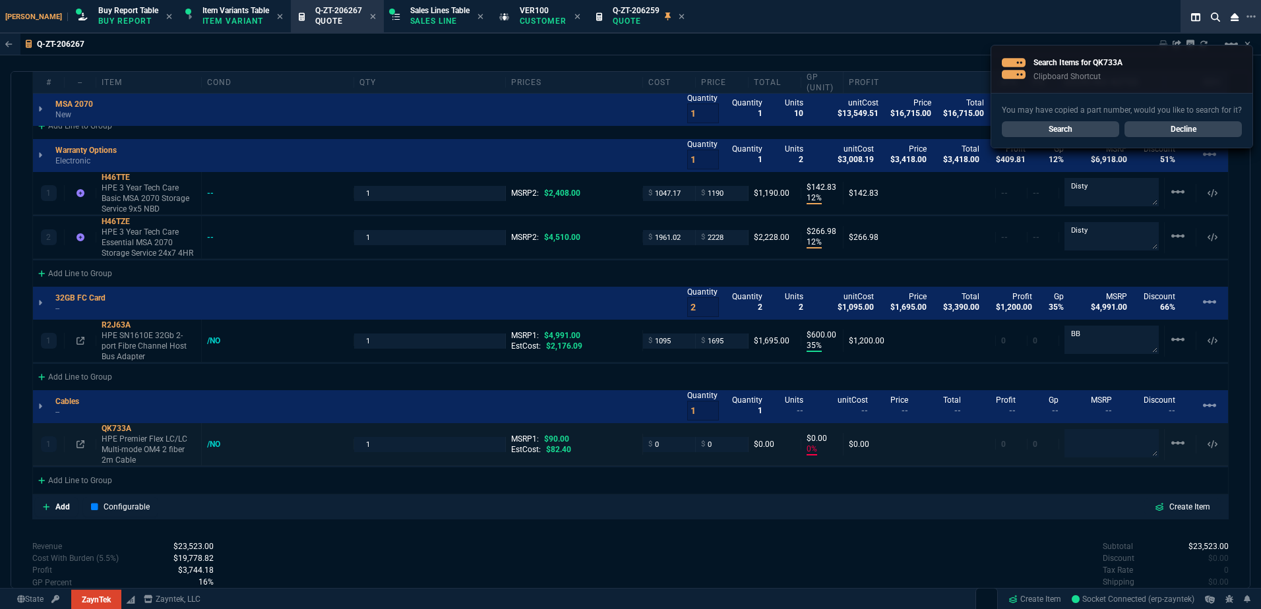
type input "0"
type input "56"
type input "69"
type input "68"
type input "51"
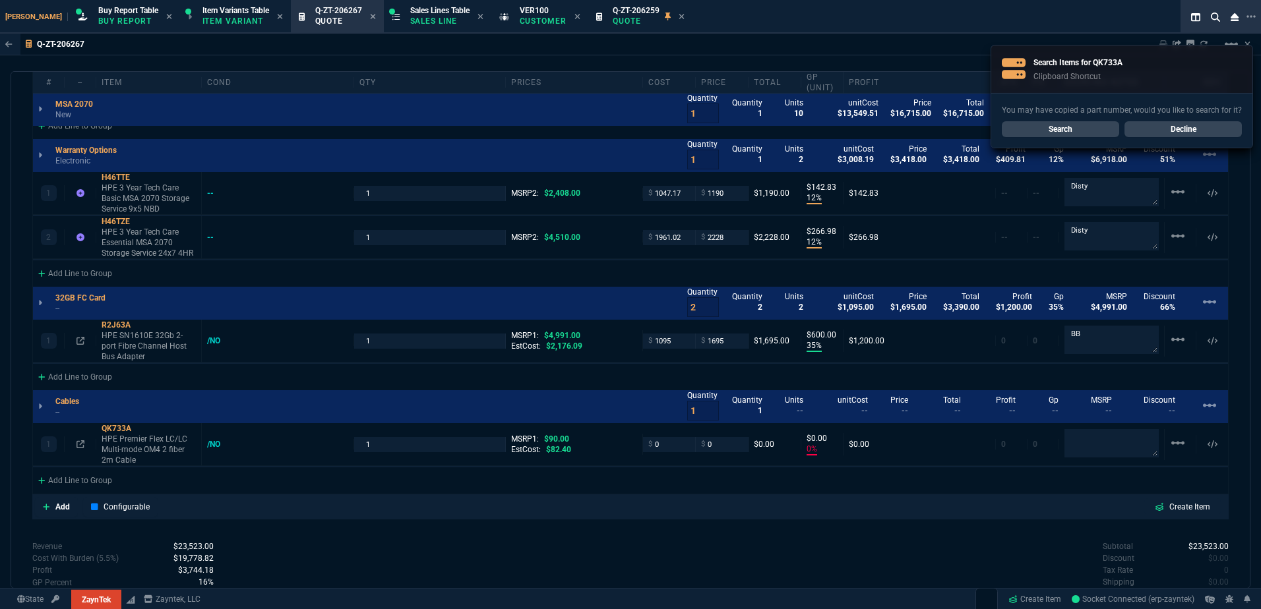
type input "51"
type input "66"
type input "100"
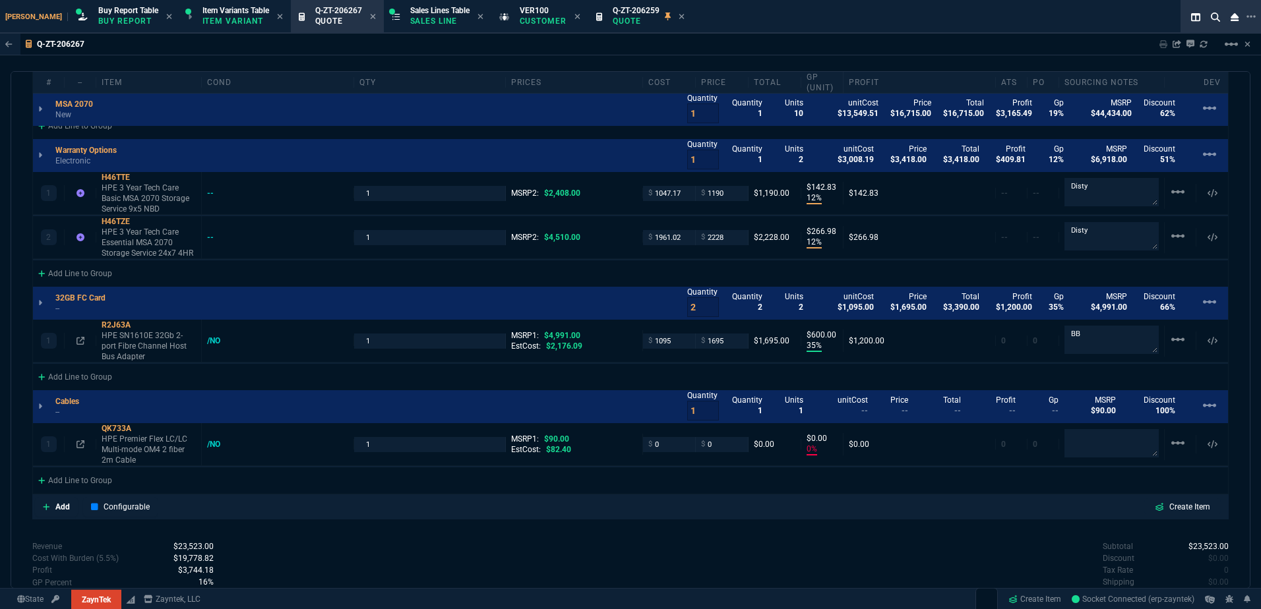
drag, startPoint x: 142, startPoint y: 419, endPoint x: 52, endPoint y: 397, distance: 92.3
click at [142, 425] on icon at bounding box center [139, 429] width 7 height 8
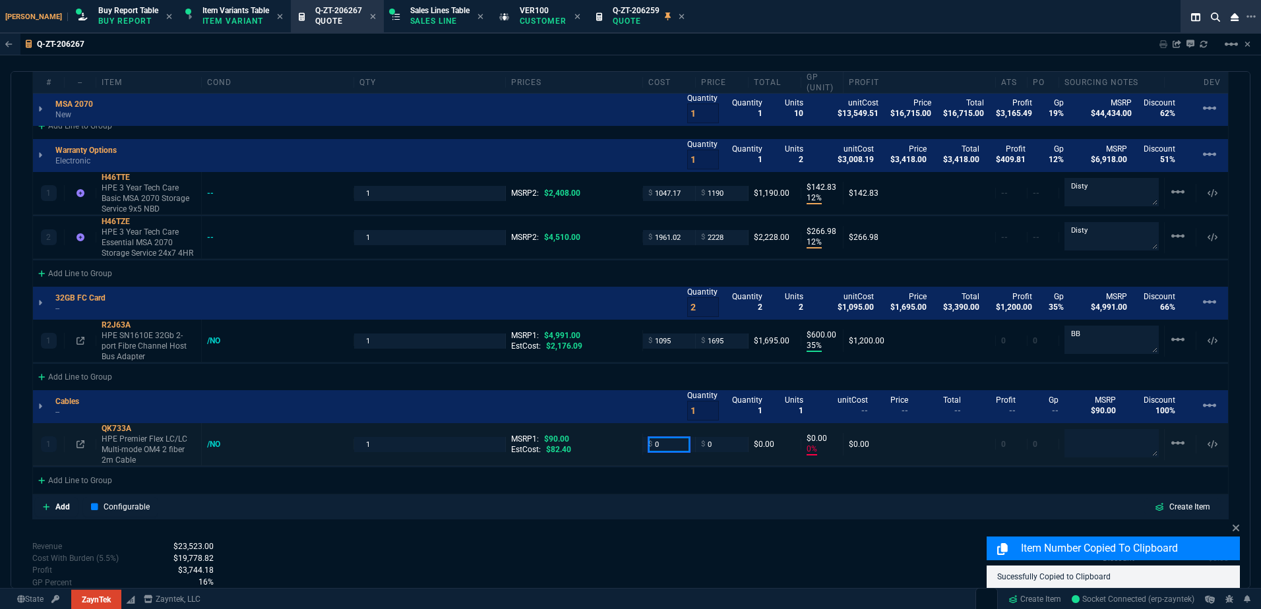
click at [681, 437] on input "0" at bounding box center [669, 444] width 42 height 15
drag, startPoint x: 664, startPoint y: 432, endPoint x: 649, endPoint y: 432, distance: 14.5
click at [663, 437] on input "0" at bounding box center [669, 444] width 42 height 15
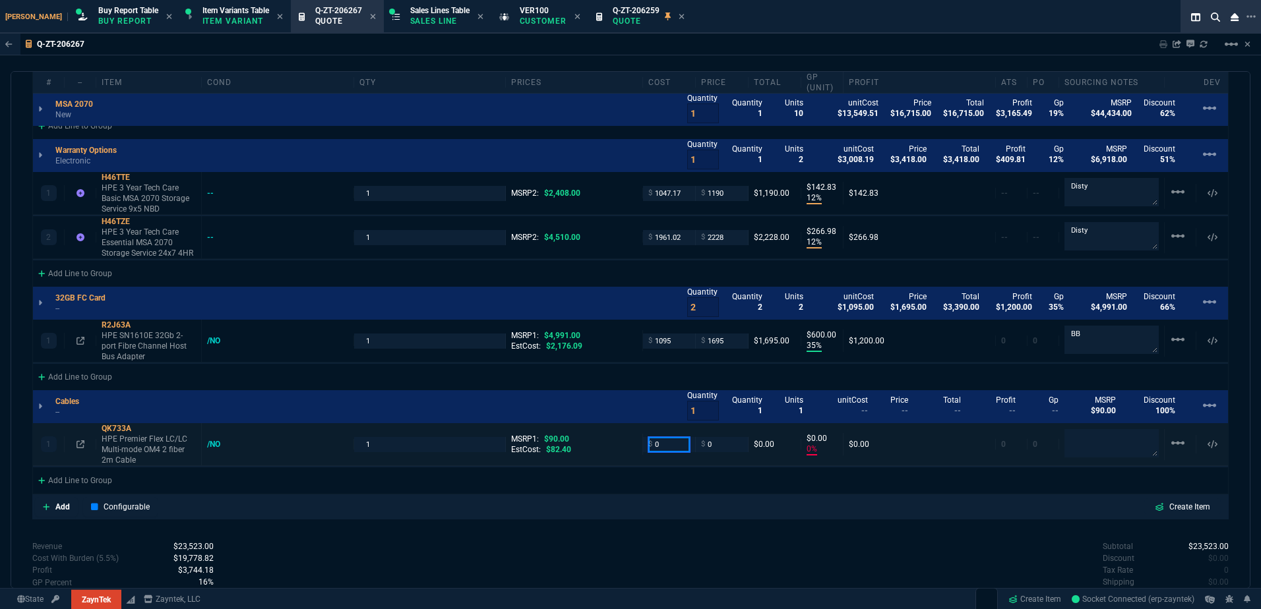
click at [664, 437] on input "0" at bounding box center [669, 444] width 42 height 15
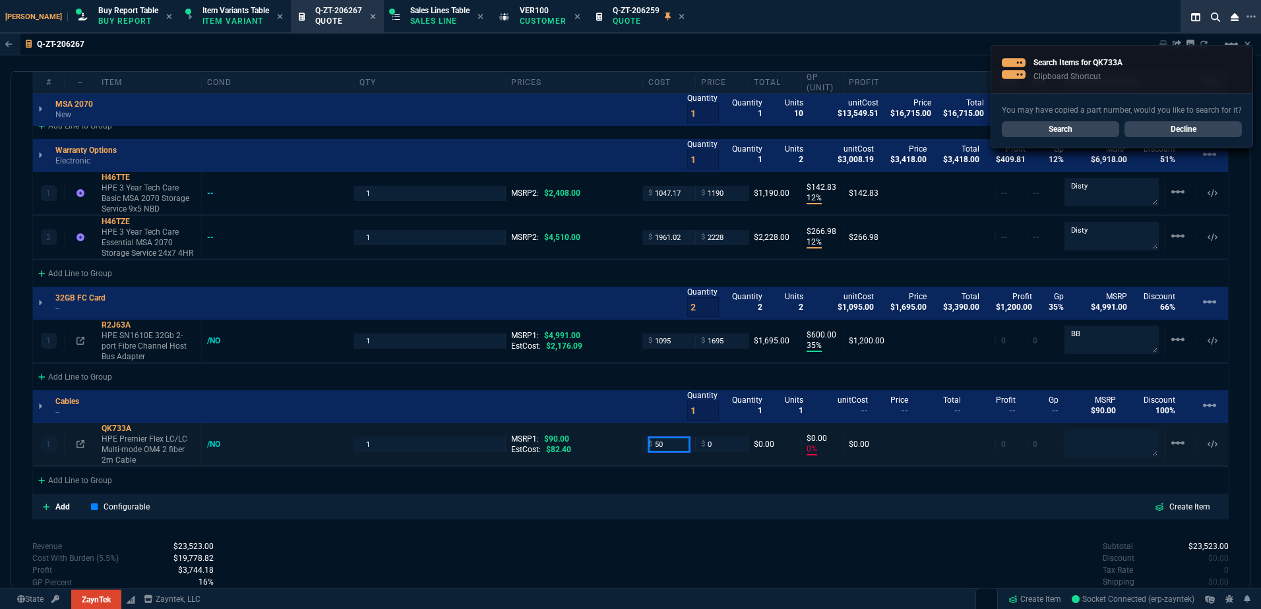
type input "50"
type input "-100"
type input "-50"
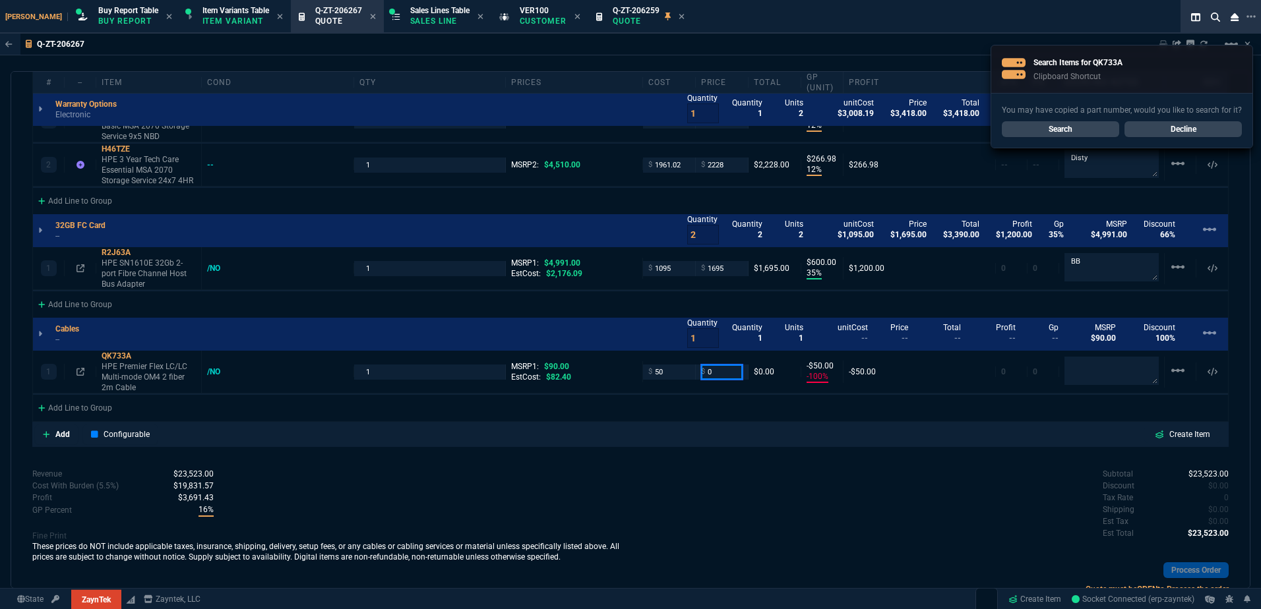
scroll to position [1093, 0]
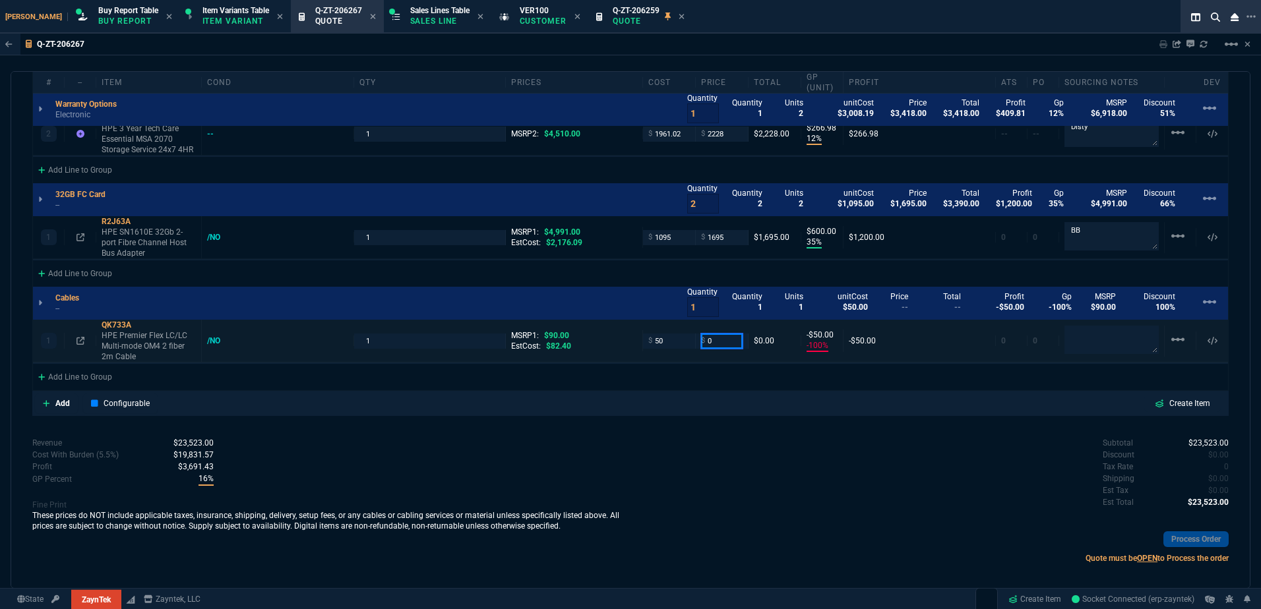
drag, startPoint x: 711, startPoint y: 329, endPoint x: 727, endPoint y: 342, distance: 20.1
click at [711, 334] on input "0" at bounding box center [722, 341] width 42 height 15
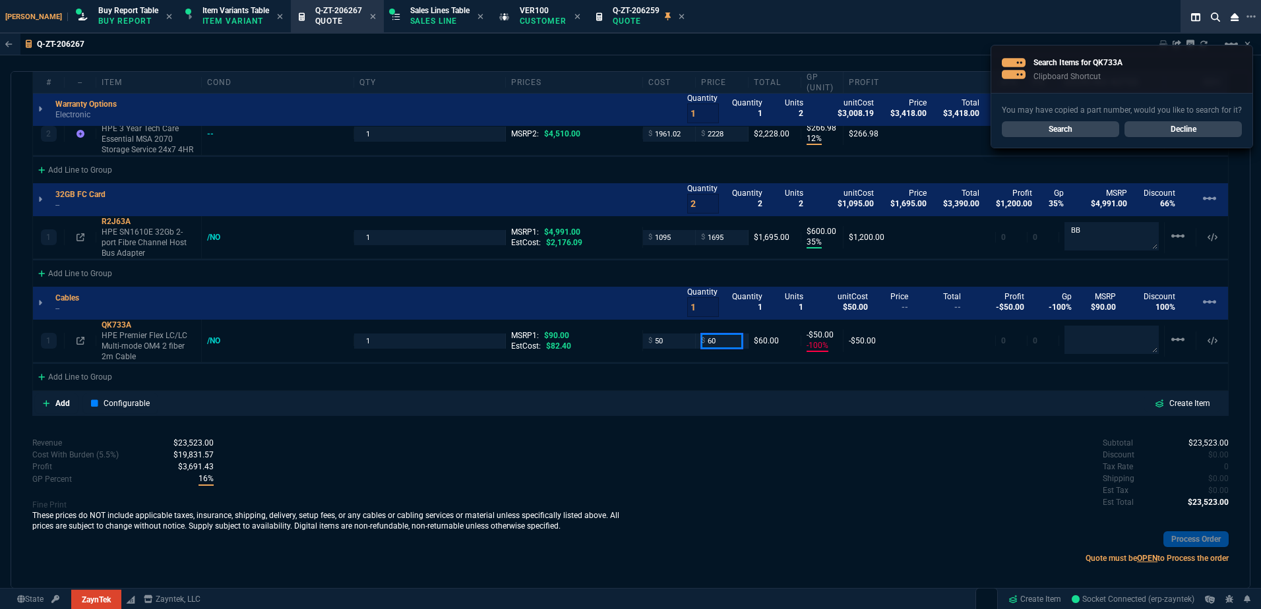
type input "60"
click at [723, 452] on div "Subtotal $23,523.00 Discount $0.00 Tax Rate 0 Shipping $0.00 Est Tax $0.00 Est …" at bounding box center [929, 473] width 598 height 73
type input "60"
type input "17"
type input "10"
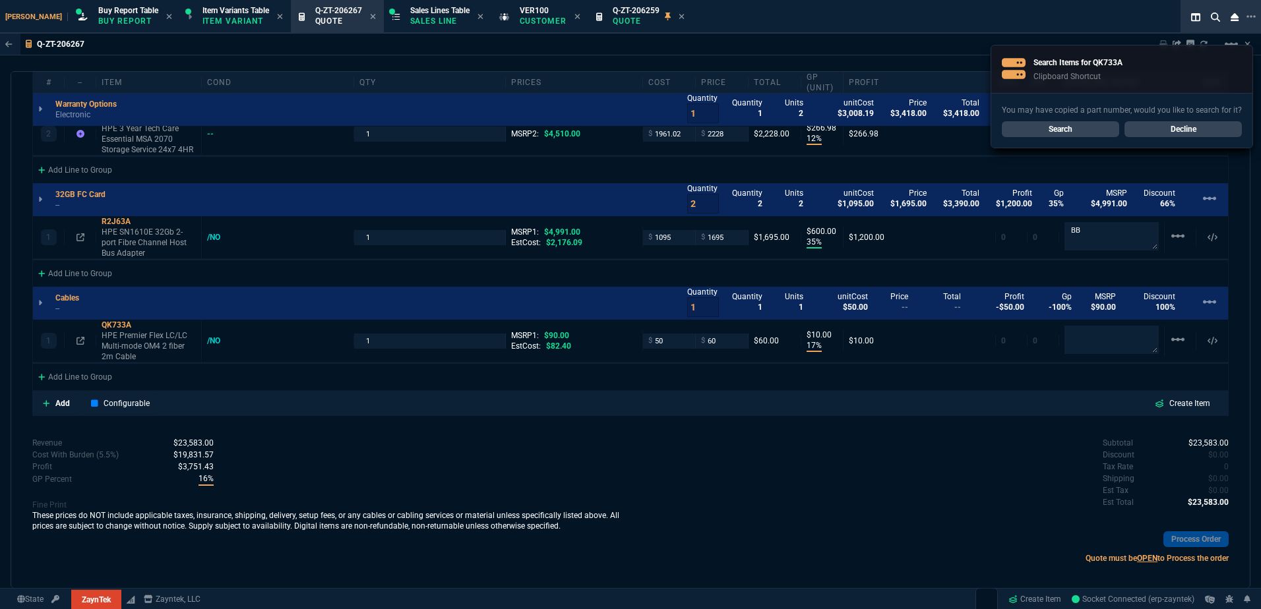
type input "33"
drag, startPoint x: 694, startPoint y: 301, endPoint x: 651, endPoint y: 302, distance: 42.9
click at [651, 302] on div "Cables -- Quantity 1 Quantity 1 Units 1 unitCost $50.00 Price -- Total -- Profi…" at bounding box center [630, 303] width 1195 height 33
type input "4"
click at [675, 398] on div "Add Configurable Create Item" at bounding box center [630, 404] width 1191 height 20
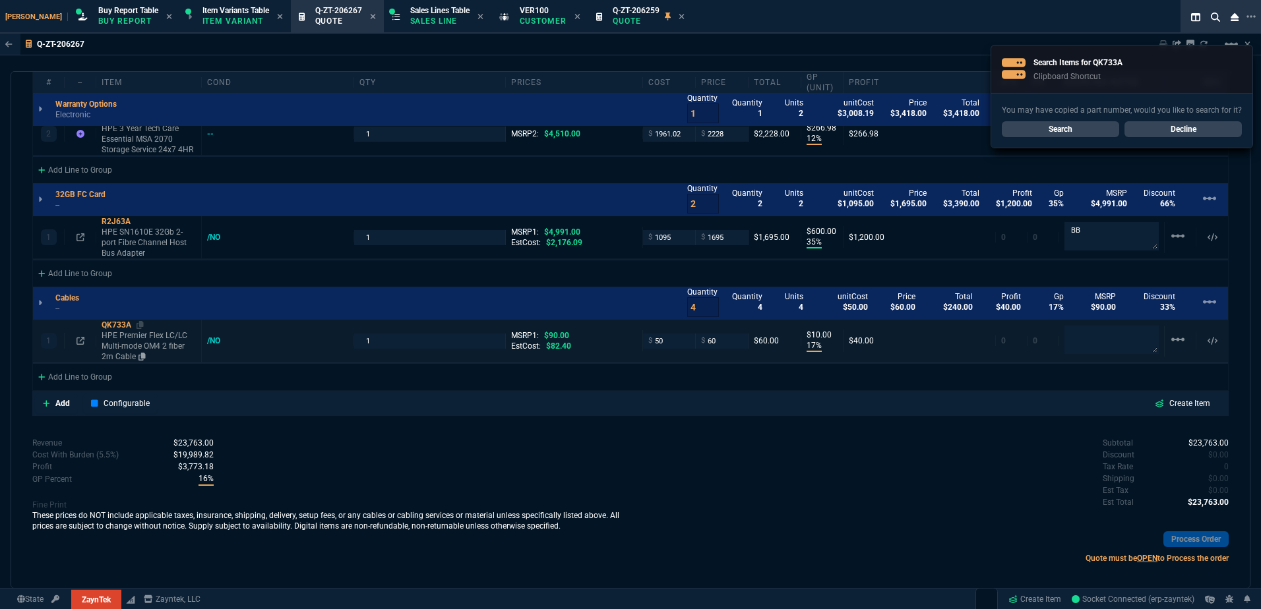
click at [156, 336] on p "HPE Premier Flex LC/LC Multi-mode OM4 2 fiber 2m Cable" at bounding box center [149, 346] width 94 height 32
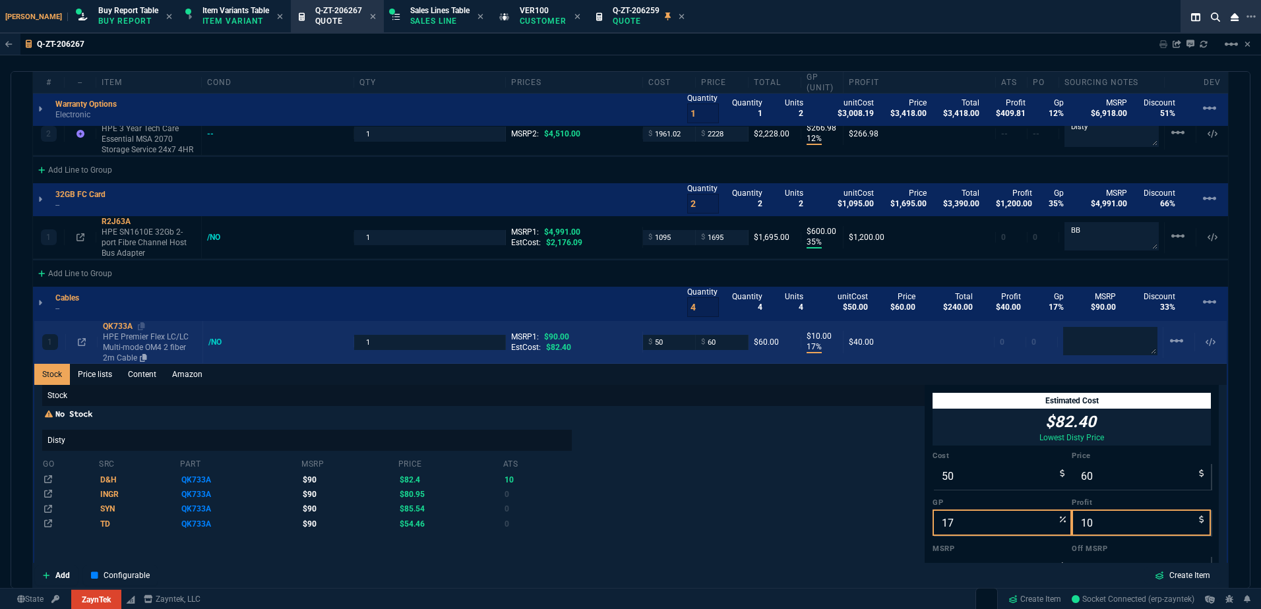
click at [156, 336] on p "HPE Premier Flex LC/LC Multi-mode OM4 2 fiber 2m Cable" at bounding box center [150, 348] width 94 height 32
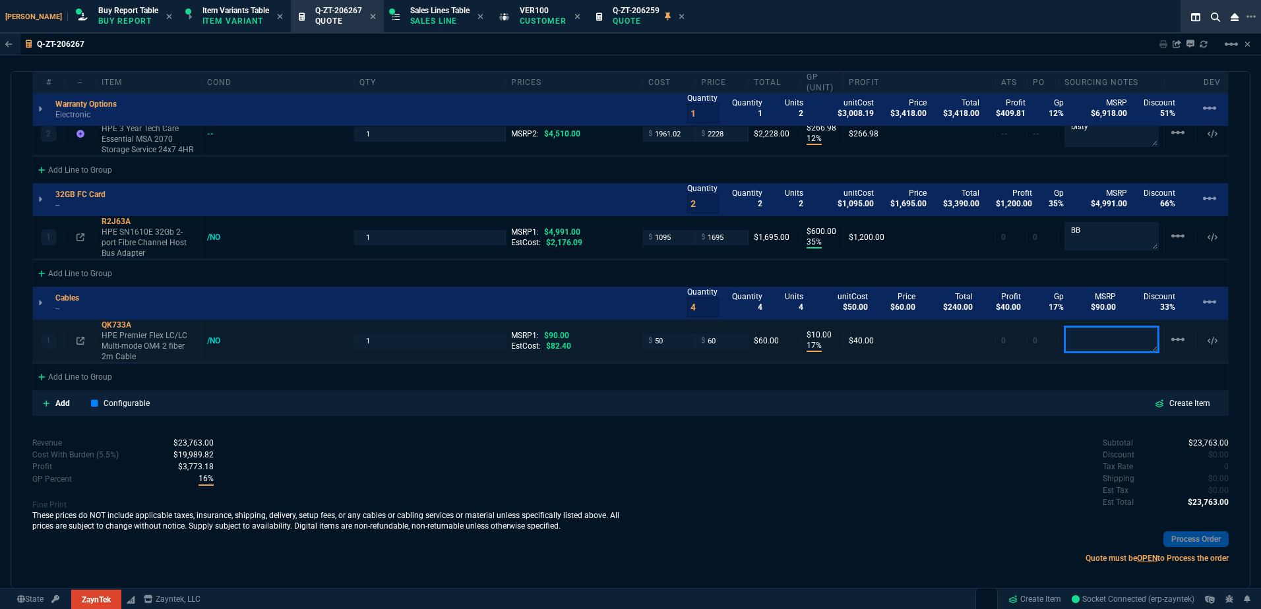
click at [1130, 326] on textarea at bounding box center [1111, 339] width 94 height 26
type textarea "BB"
click at [833, 489] on div "Subtotal $23,763.00 Discount $0.00 Tax Rate 0 Shipping $0.00 Est Tax $0.00 Est …" at bounding box center [929, 473] width 598 height 73
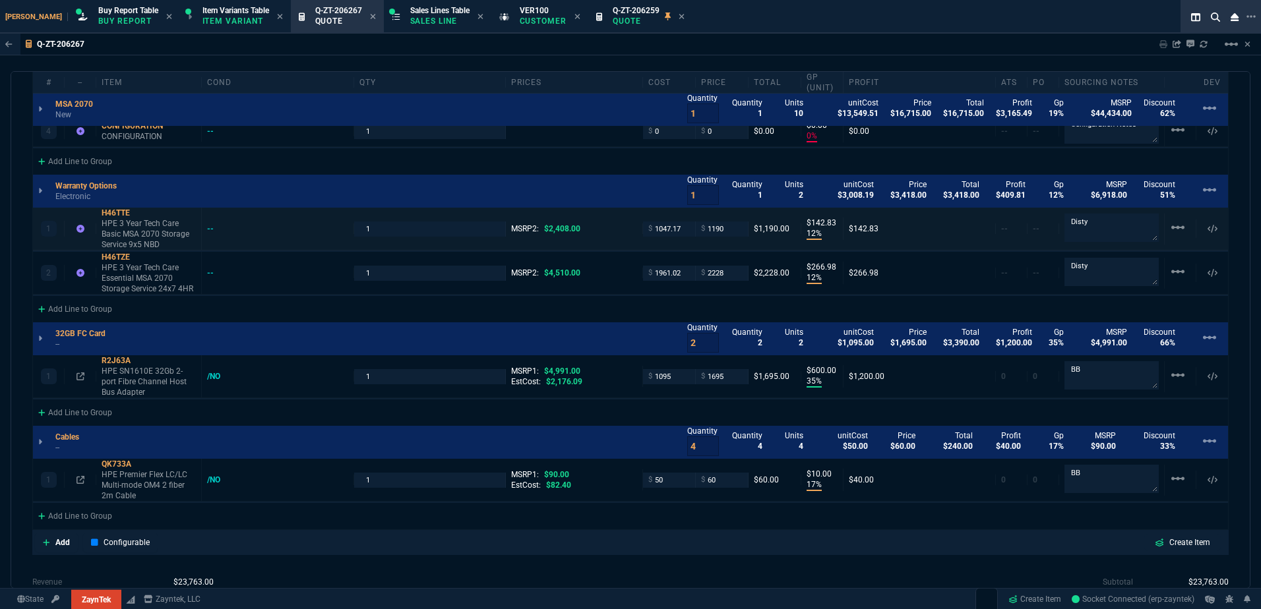
scroll to position [961, 0]
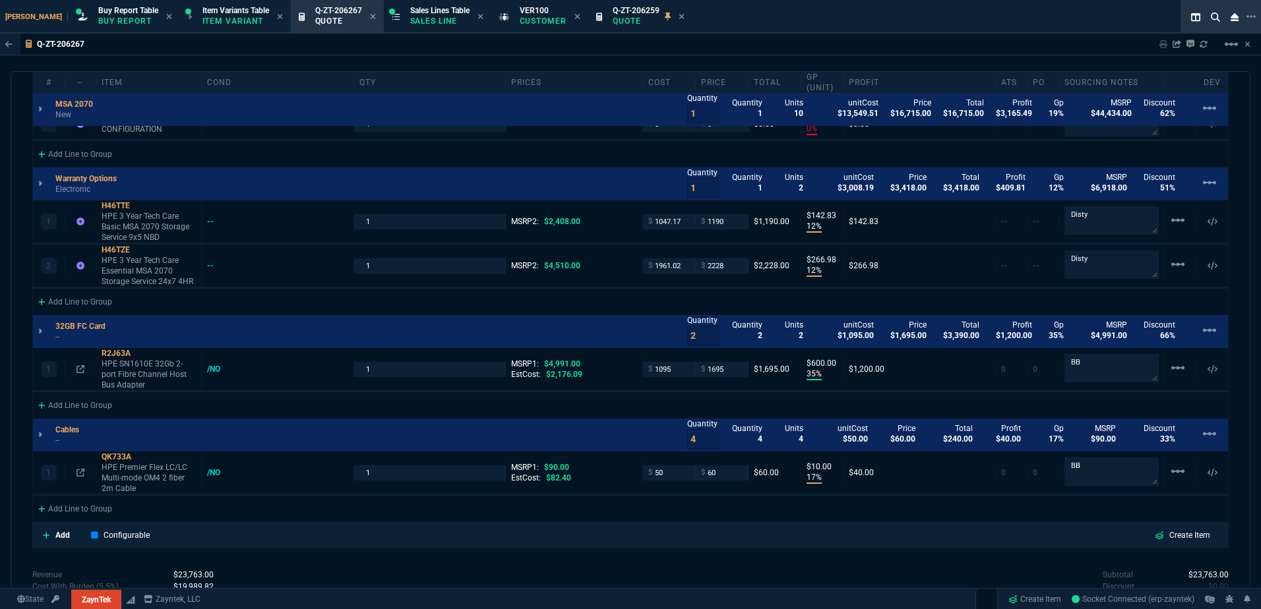
click at [679, 17] on icon at bounding box center [681, 16] width 5 height 5
click at [574, 16] on icon at bounding box center [577, 17] width 6 height 8
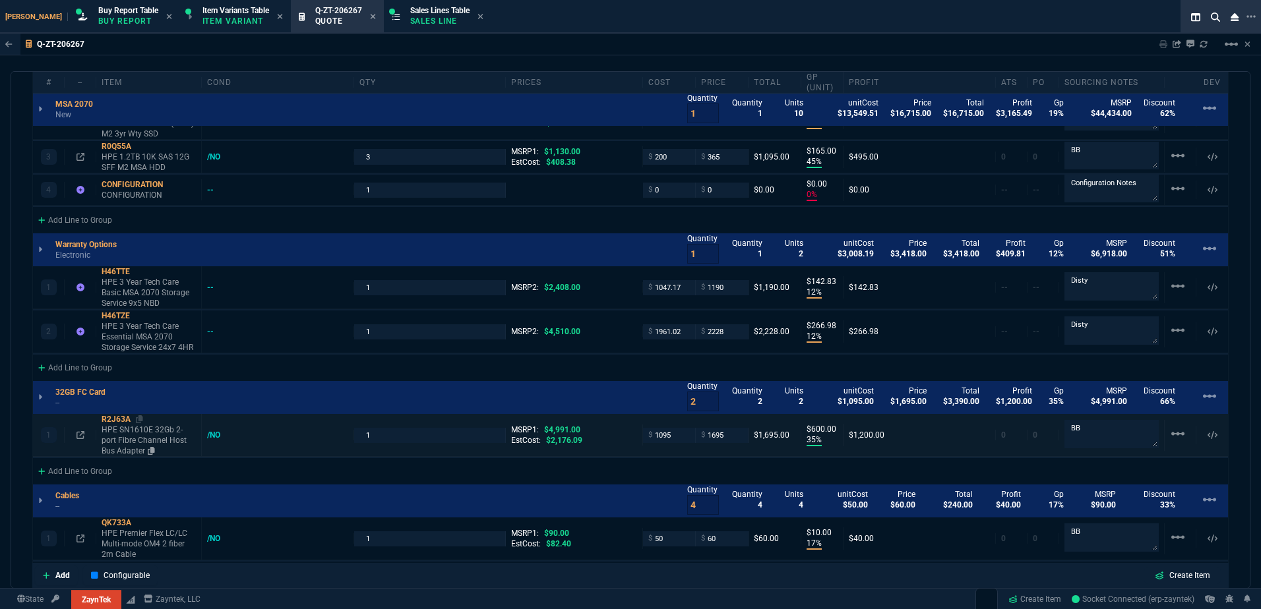
scroll to position [1027, 0]
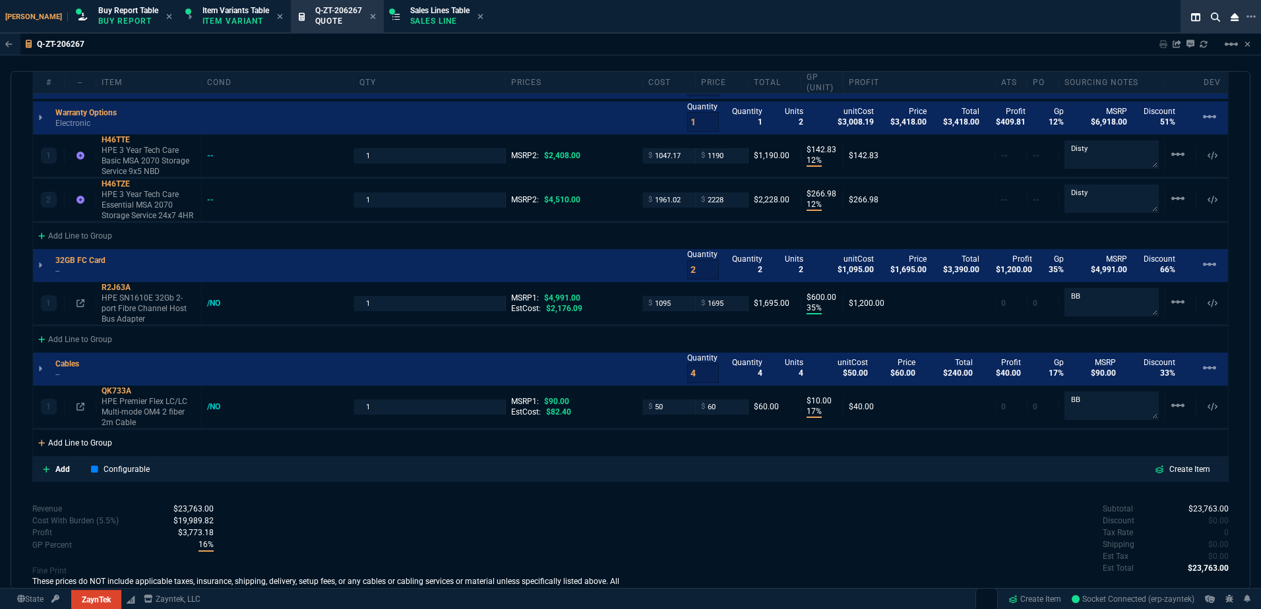
click at [114, 430] on div "Add Line to Group" at bounding box center [75, 442] width 84 height 24
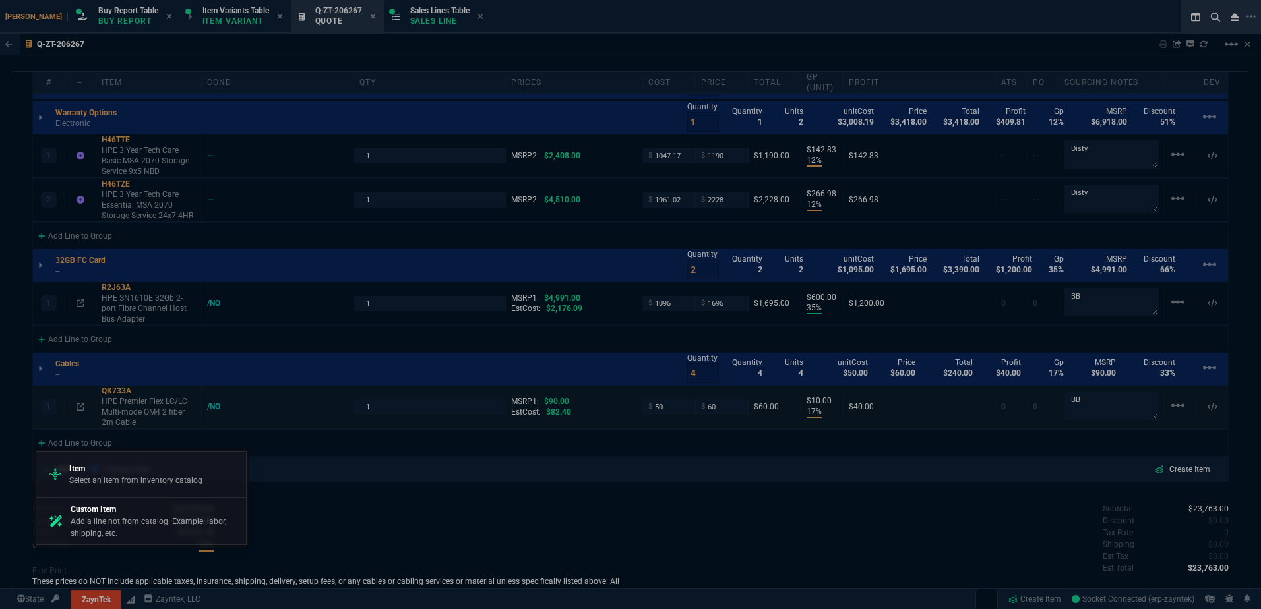
drag, startPoint x: 152, startPoint y: 475, endPoint x: 363, endPoint y: 390, distance: 228.1
click at [152, 475] on p "Select an item from inventory catalog" at bounding box center [135, 481] width 133 height 12
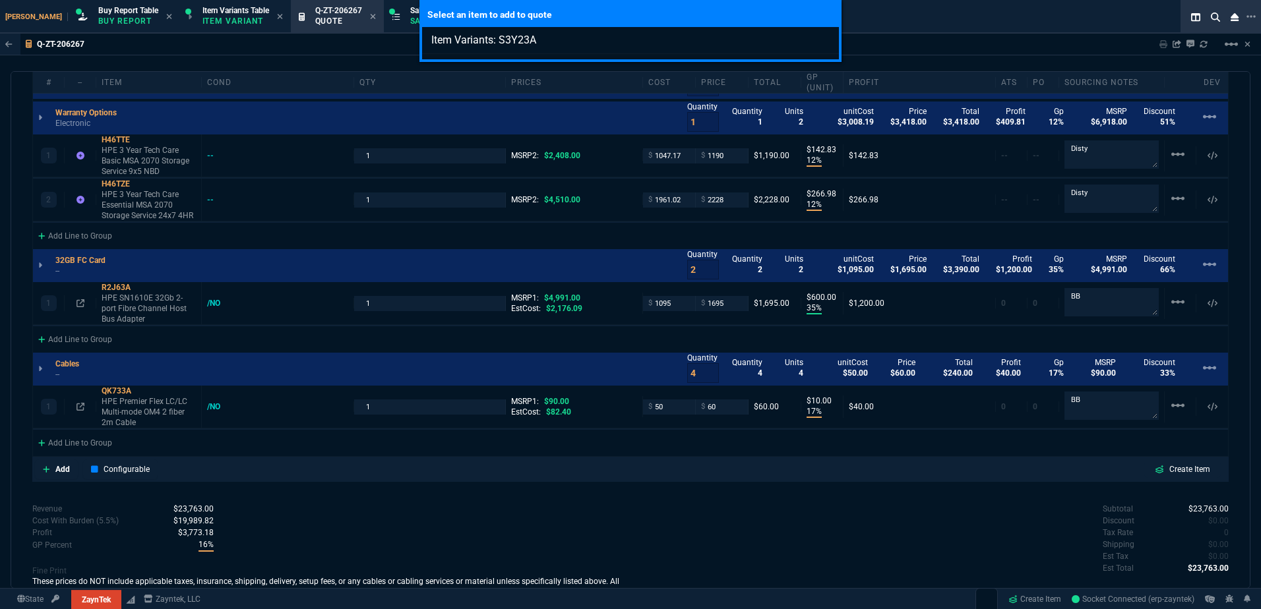
type input "Item Variants: S3Y23A"
click at [381, 320] on div "Select an item to add to quote Item Variants: S3Y23A" at bounding box center [630, 304] width 1261 height 609
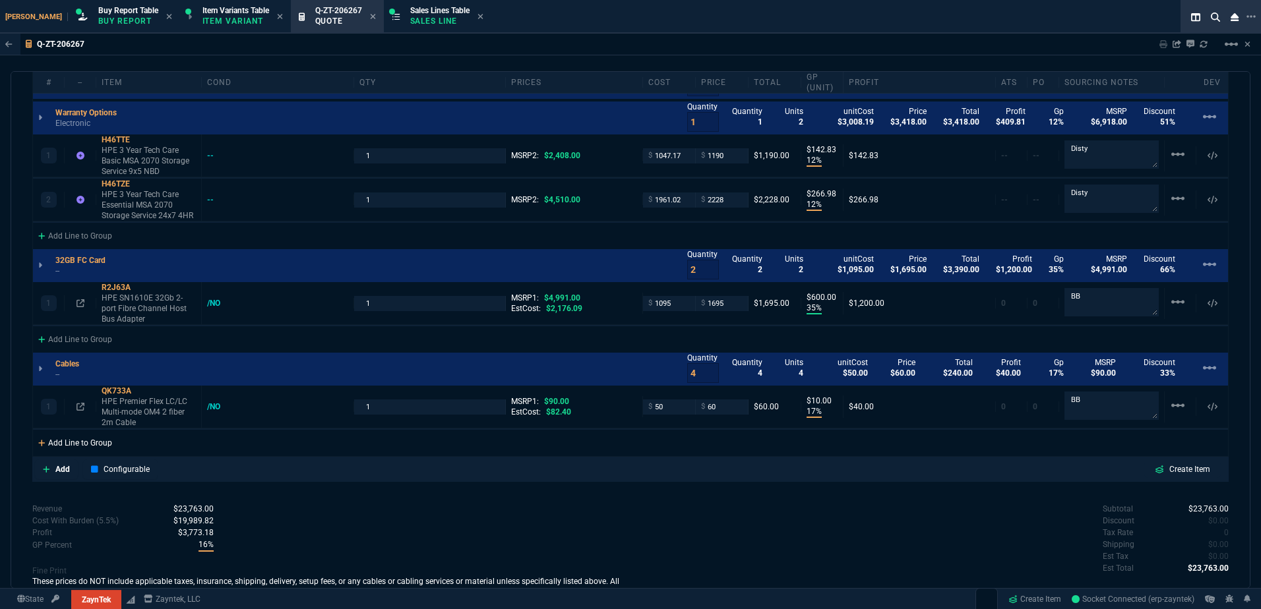
click at [111, 430] on div "Add Line to Group" at bounding box center [75, 442] width 84 height 24
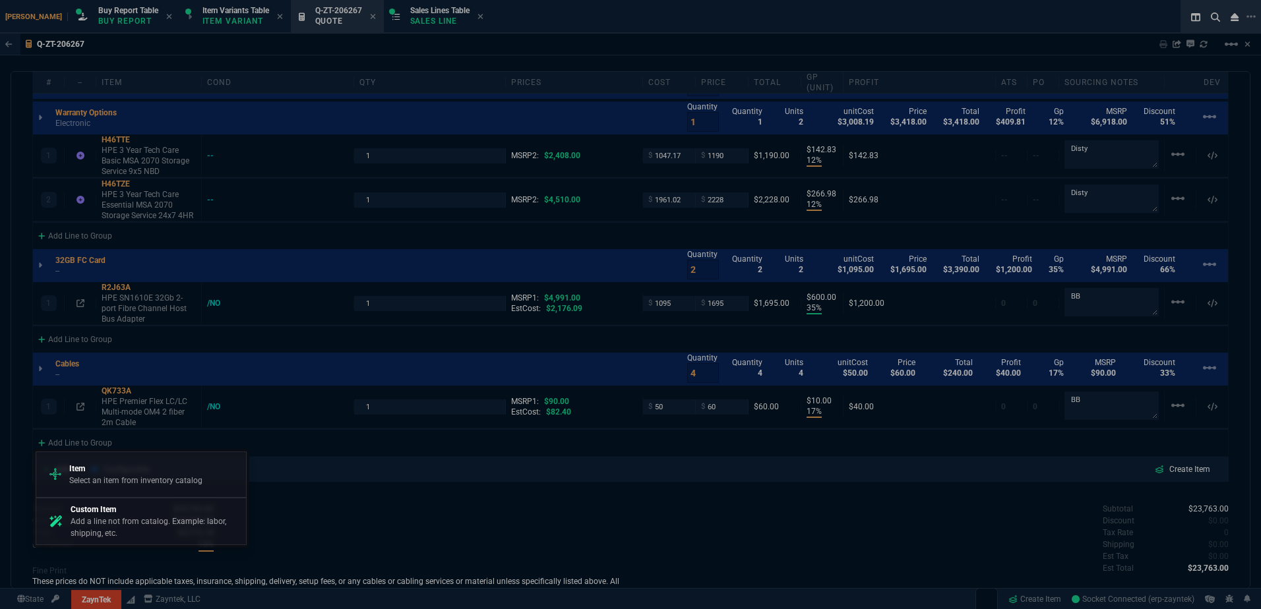
click at [167, 509] on p "Custom Item" at bounding box center [156, 510] width 170 height 12
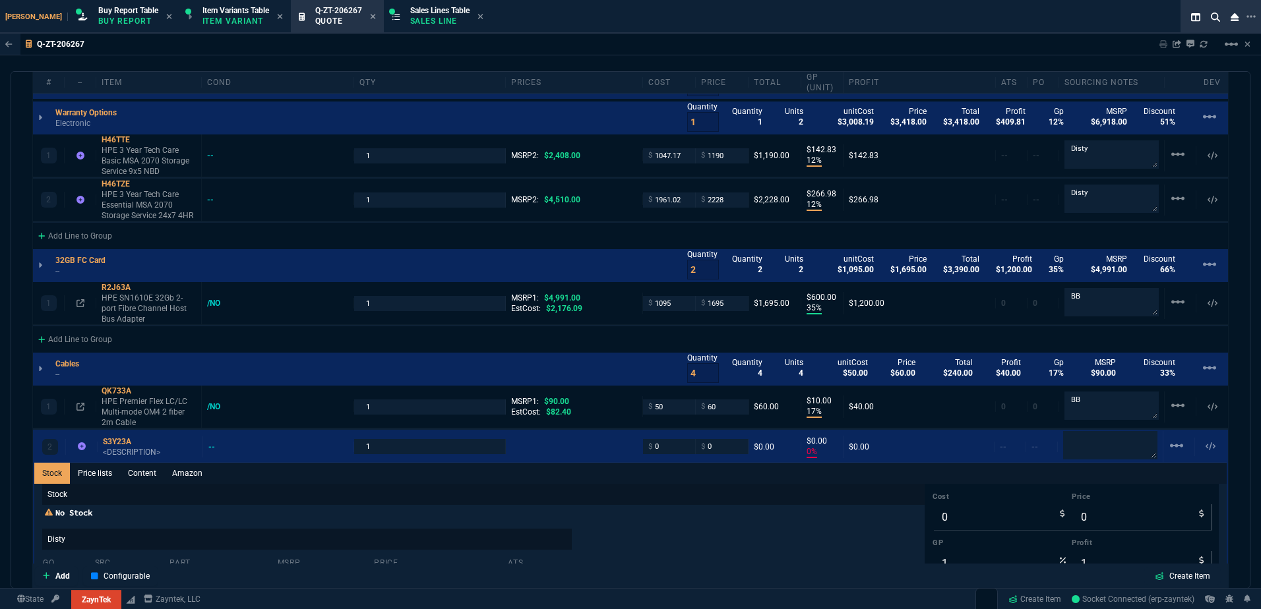
type input "19"
type input "1920"
type input "13"
type input "150"
type input "45"
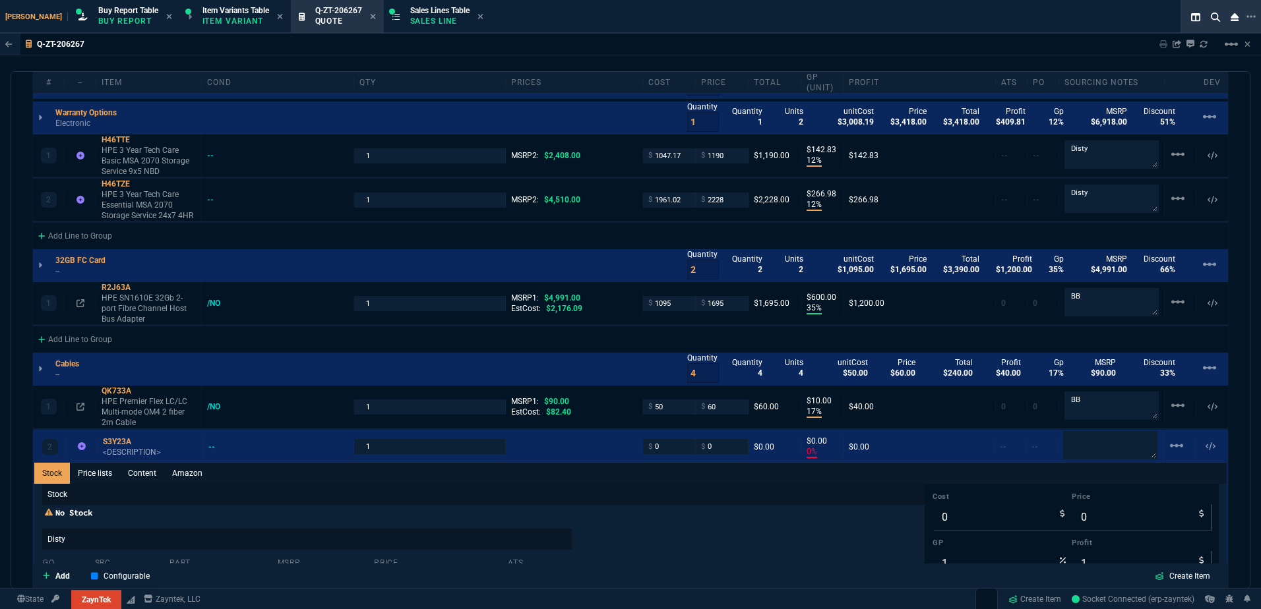
type input "165"
type input "0"
type input "12"
type input "143"
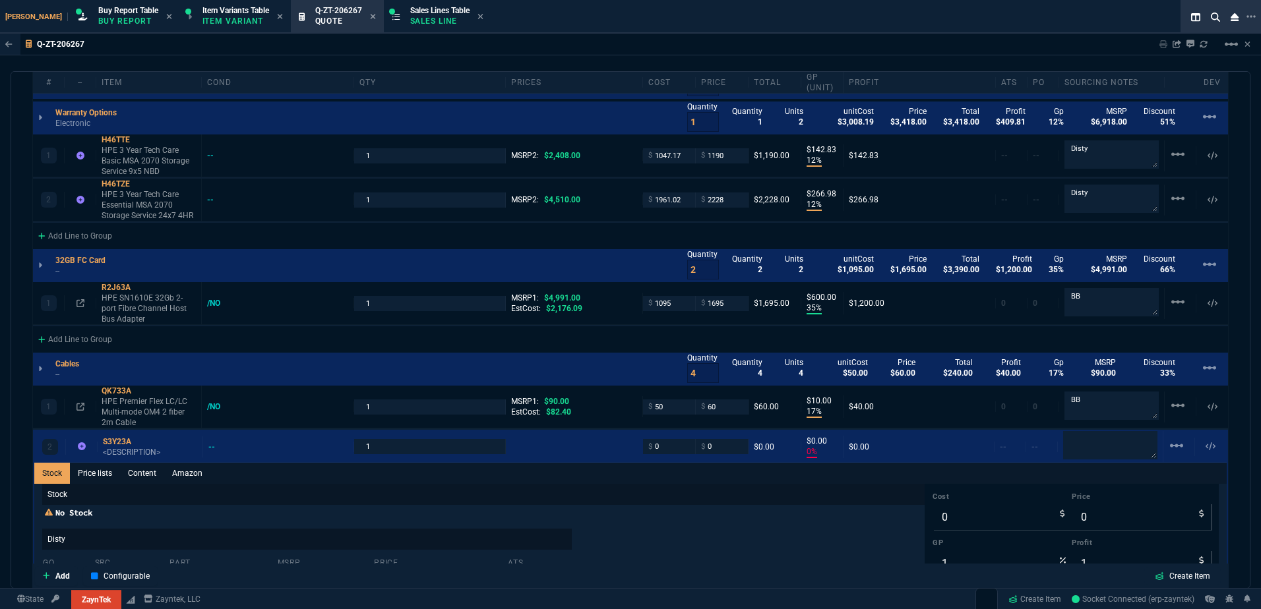
type input "12"
type input "267"
type input "35"
type input "600"
type input "17"
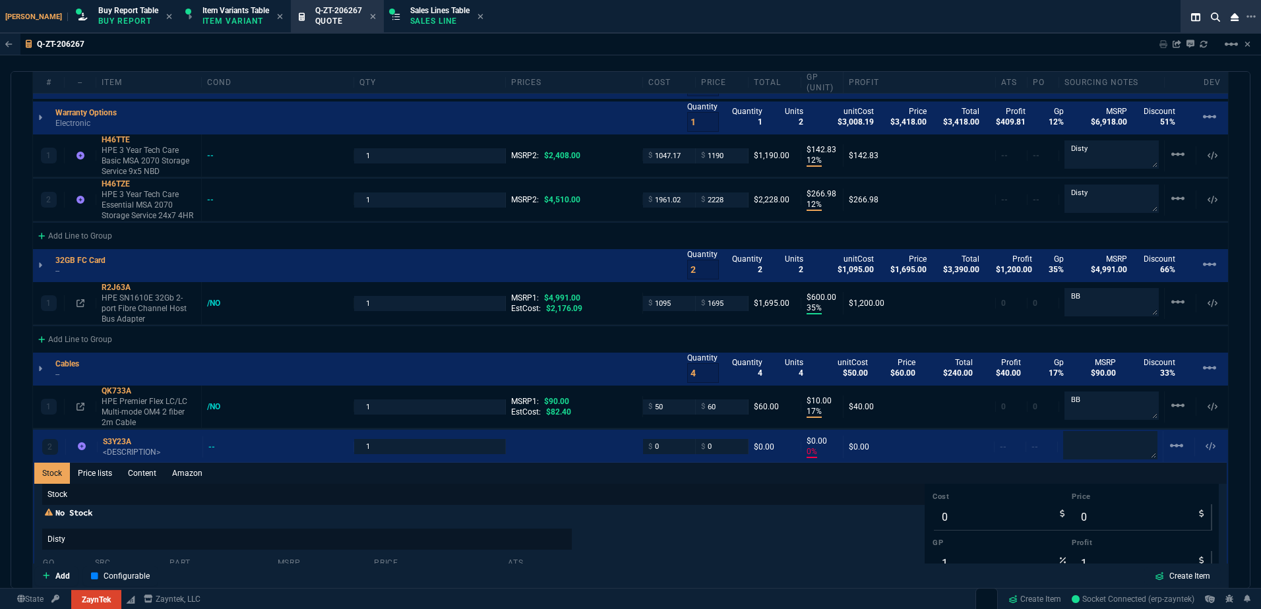
type input "10"
type input "0"
type input "56"
type input "69"
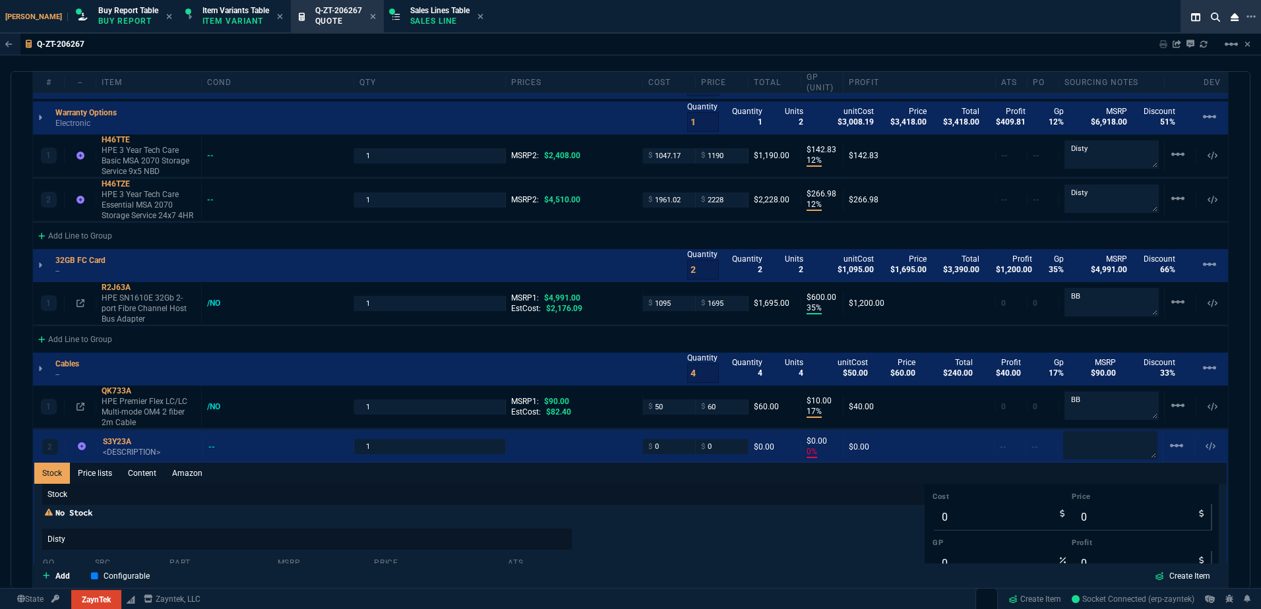
type input "68"
type input "51"
type input "66"
type input "33"
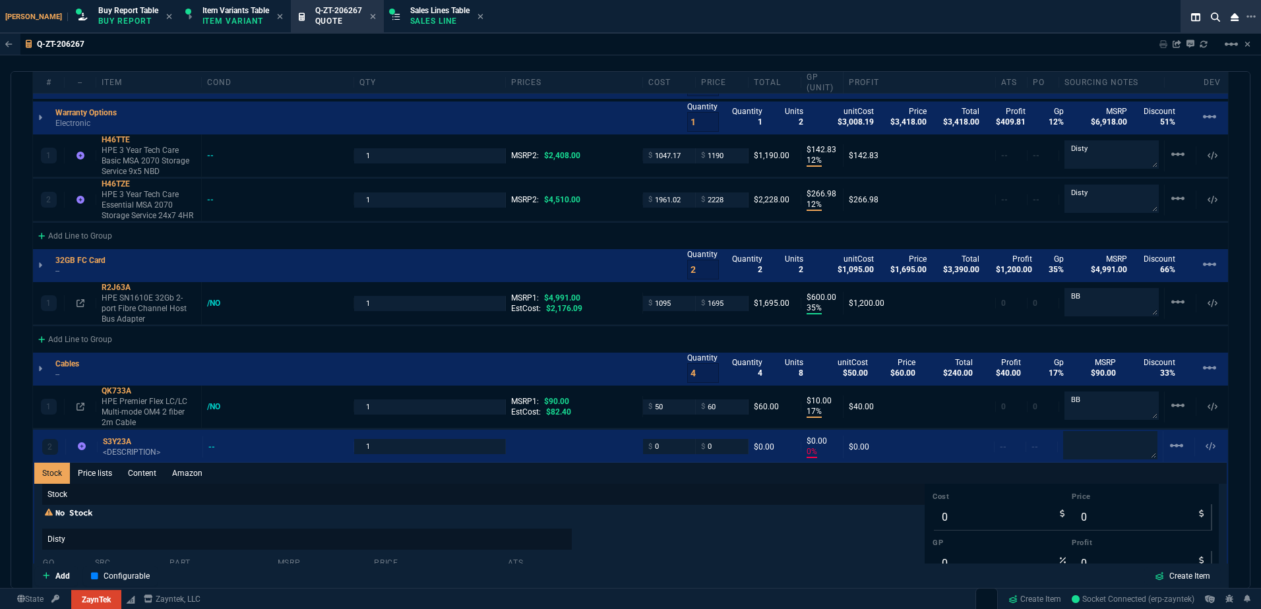
drag, startPoint x: 132, startPoint y: 461, endPoint x: 144, endPoint y: 475, distance: 19.2
click at [133, 463] on link "Content" at bounding box center [142, 473] width 44 height 21
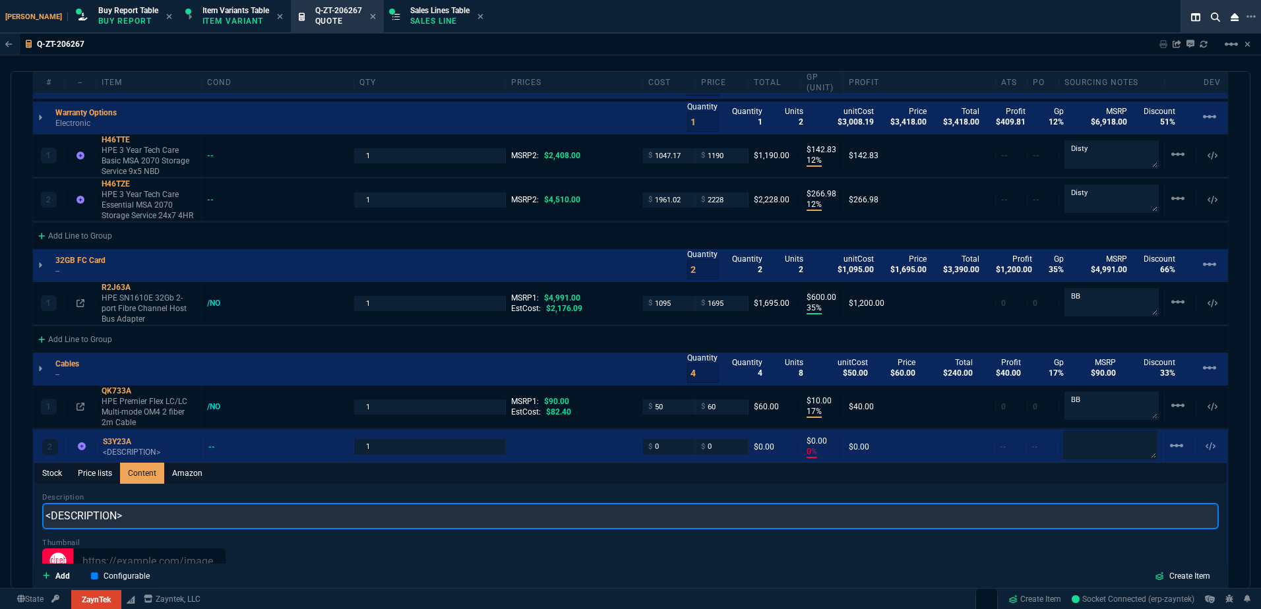
click at [154, 508] on input "<DESCRIPTION>" at bounding box center [630, 516] width 1176 height 26
paste input "HPE MSA 32Gb SFP+ Short Wave Fibre Channel 4-pack Transceiver"
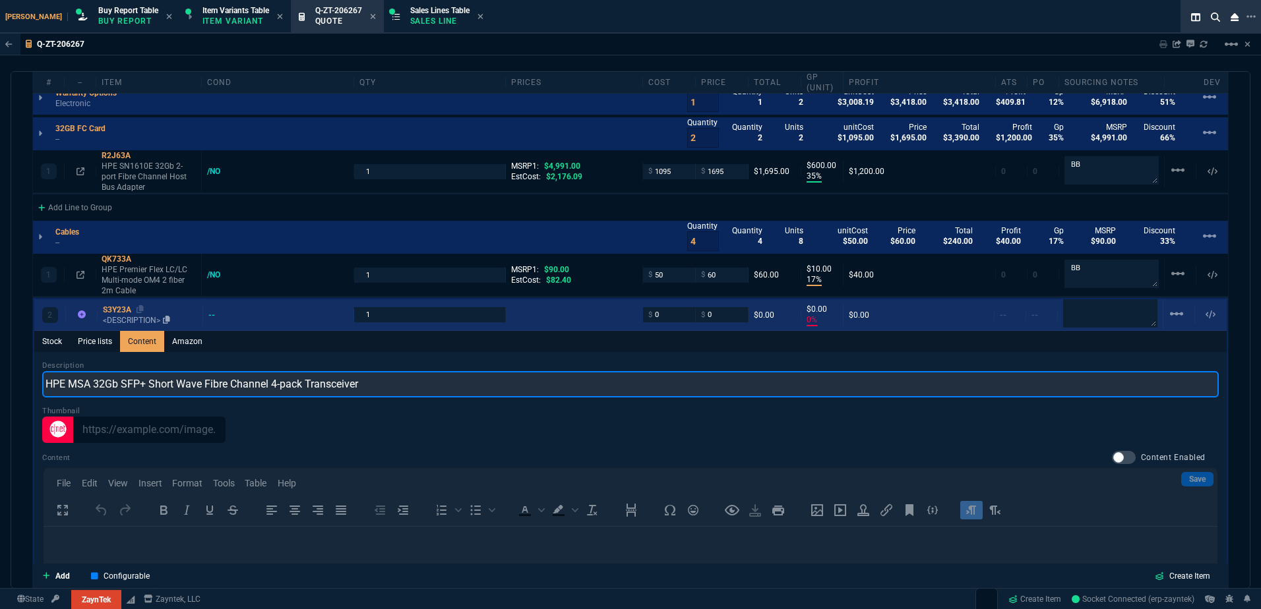
scroll to position [0, 0]
type input "HPE MSA 32Gb SFP+ Short Wave Fibre Channel 4-pack Transceiver"
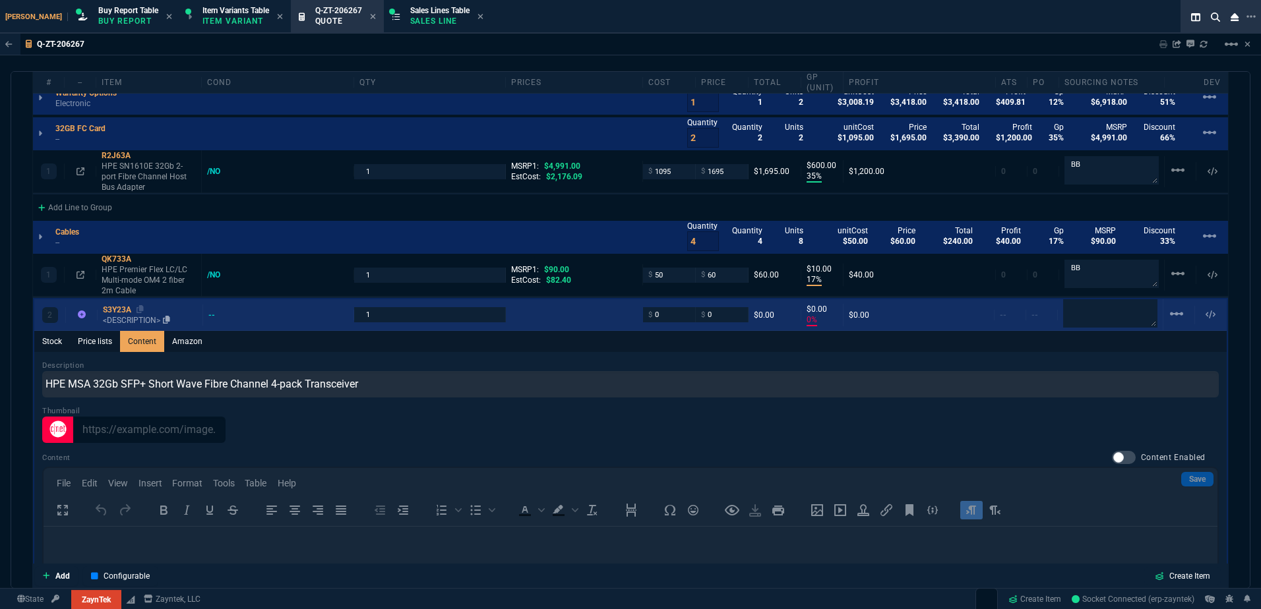
click at [119, 315] on p "<DESCRIPTION>" at bounding box center [150, 320] width 94 height 11
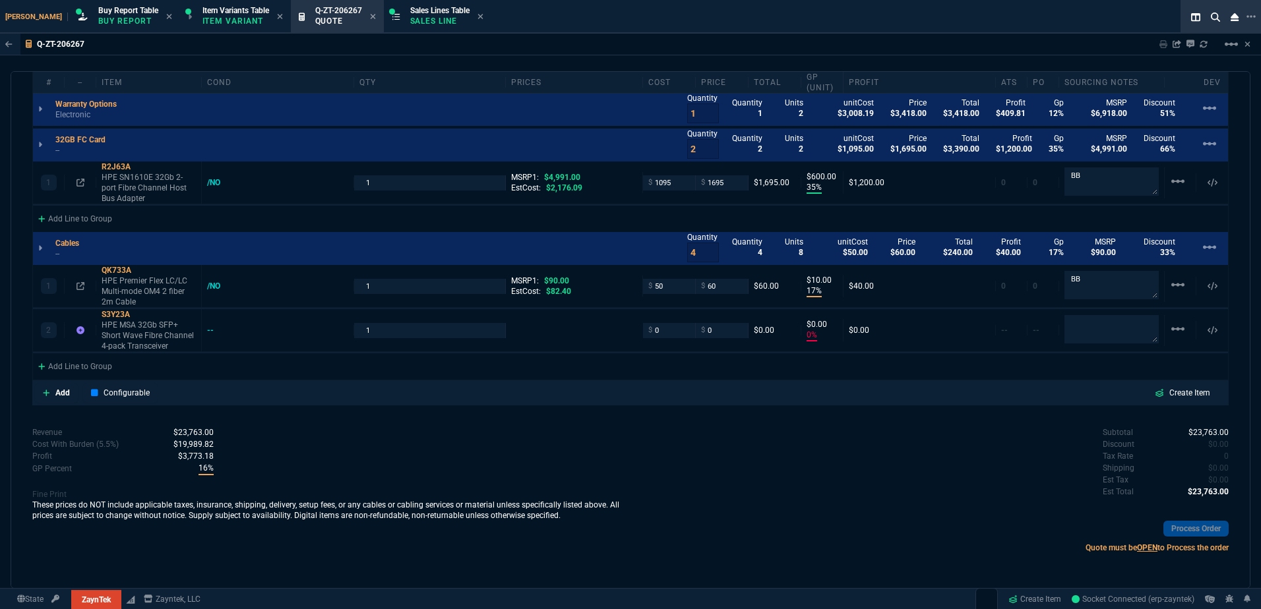
type input "0"
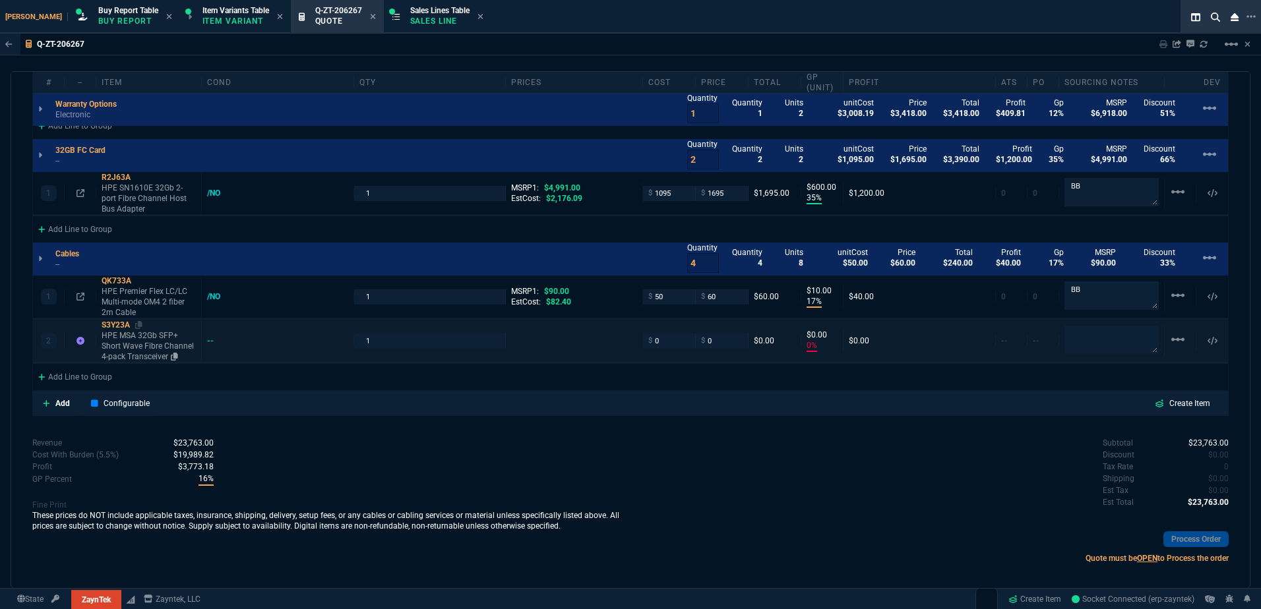
click at [132, 347] on p "HPE MSA 32Gb SFP+ Short Wave Fibre Channel 4-pack Transceiver" at bounding box center [149, 346] width 94 height 32
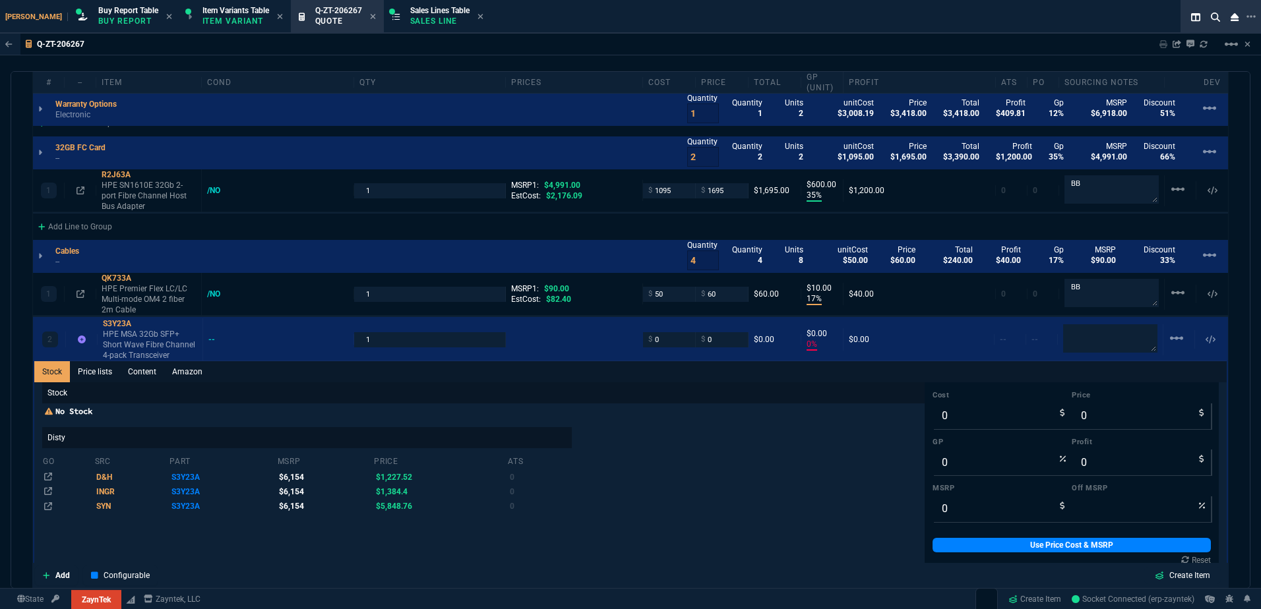
scroll to position [1159, 0]
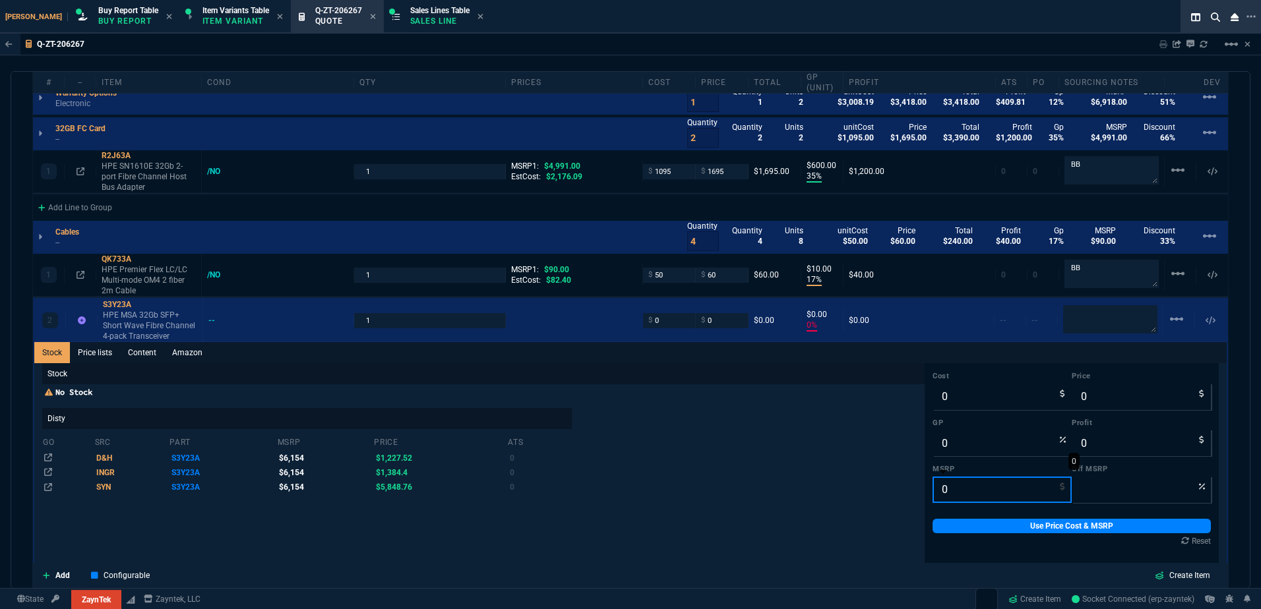
click at [961, 487] on input "0" at bounding box center [1001, 490] width 139 height 26
type input "6"
type input "100"
type input "6154"
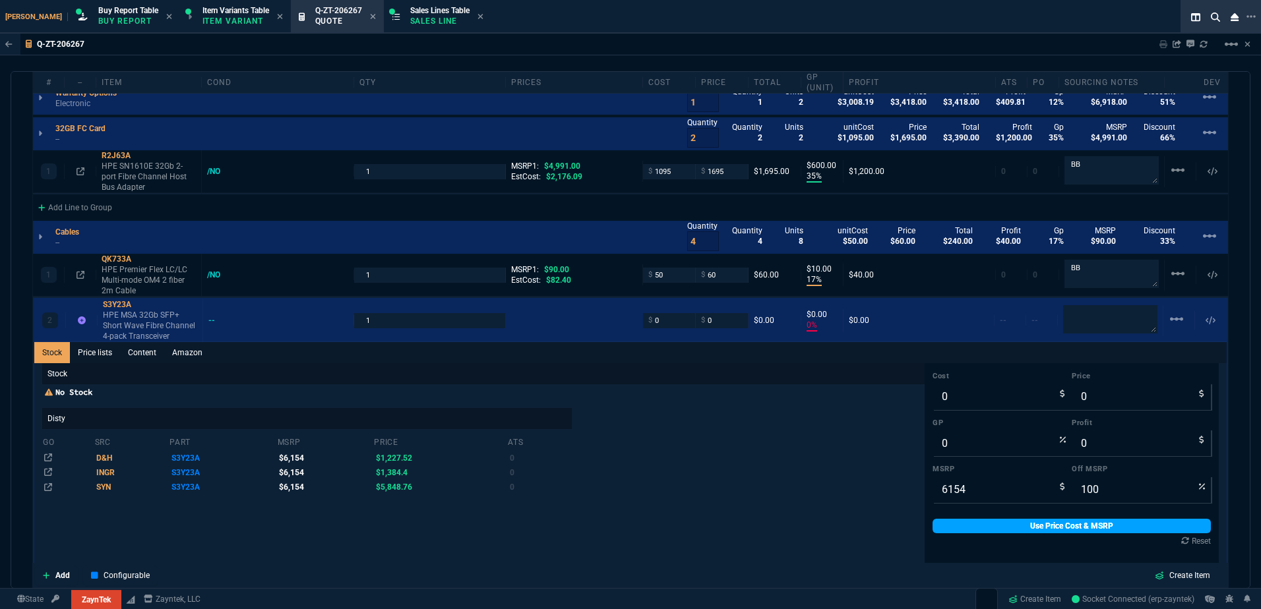
click at [963, 519] on link "Use Price Cost & MSRP" at bounding box center [1071, 526] width 278 height 15
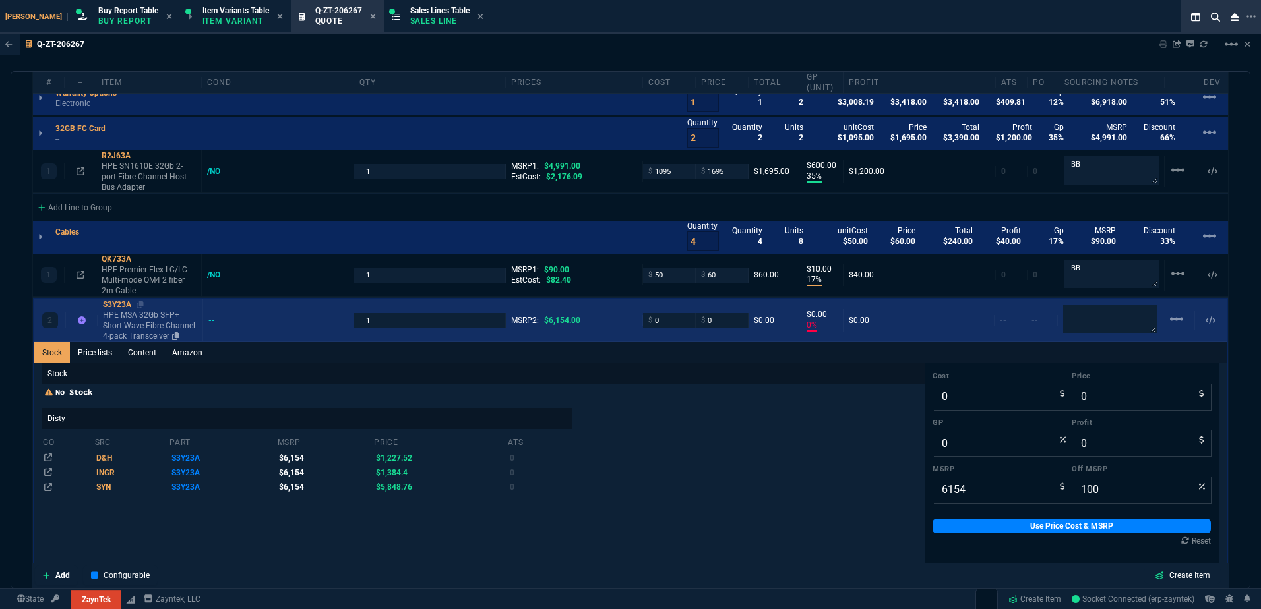
click at [138, 316] on p "HPE MSA 32Gb SFP+ Short Wave Fibre Channel 4-pack Transceiver" at bounding box center [150, 326] width 94 height 32
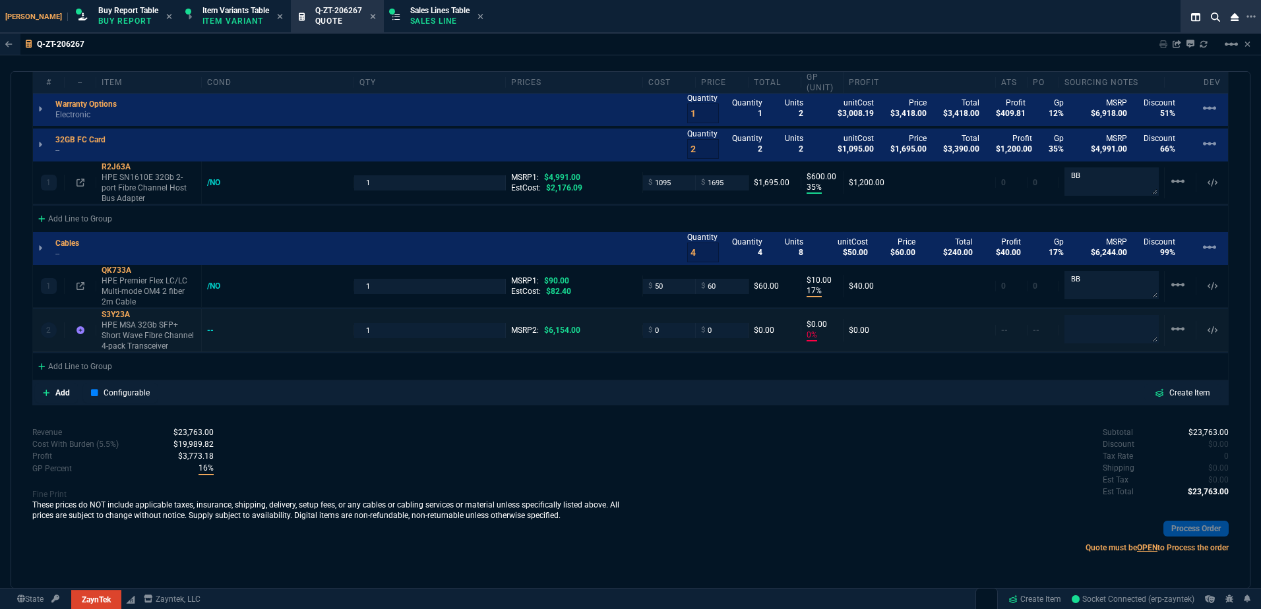
scroll to position [1137, 0]
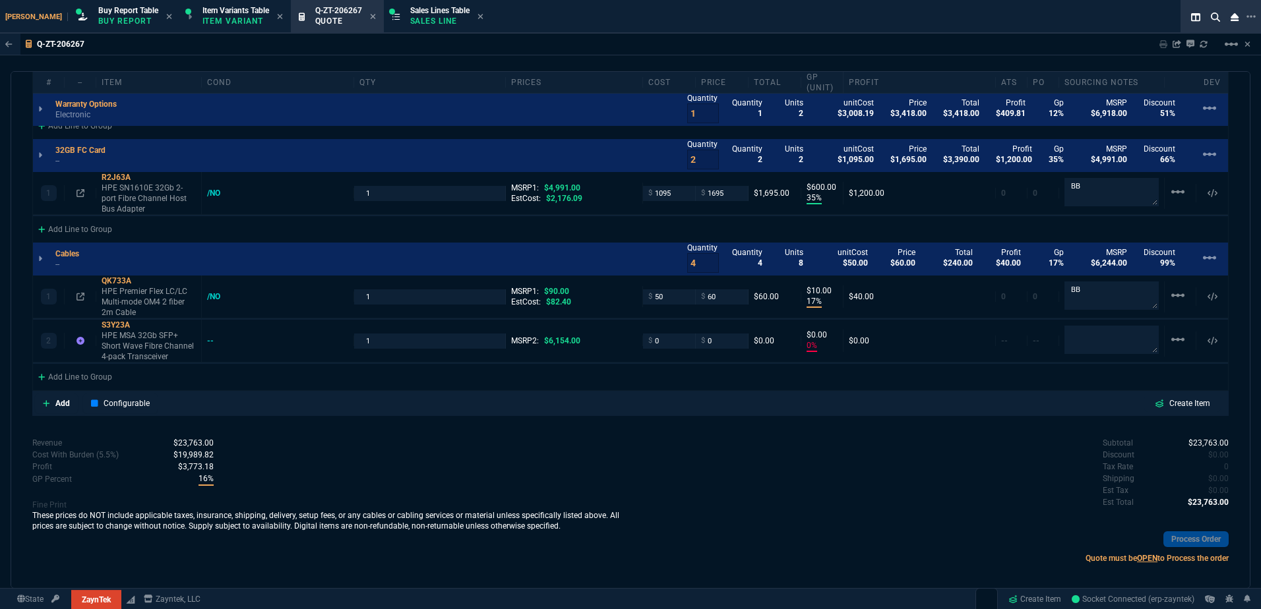
drag, startPoint x: 139, startPoint y: 318, endPoint x: 23, endPoint y: 318, distance: 116.1
click at [139, 321] on icon at bounding box center [138, 325] width 7 height 8
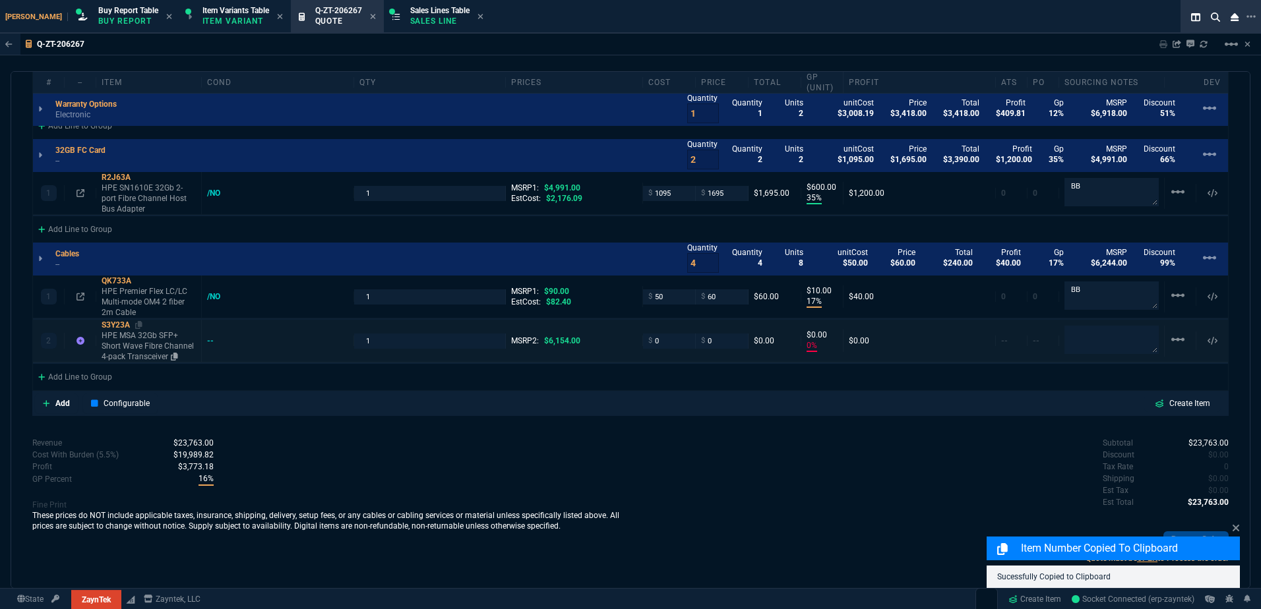
drag, startPoint x: 173, startPoint y: 347, endPoint x: 162, endPoint y: 346, distance: 11.3
click at [173, 353] on icon at bounding box center [174, 357] width 7 height 8
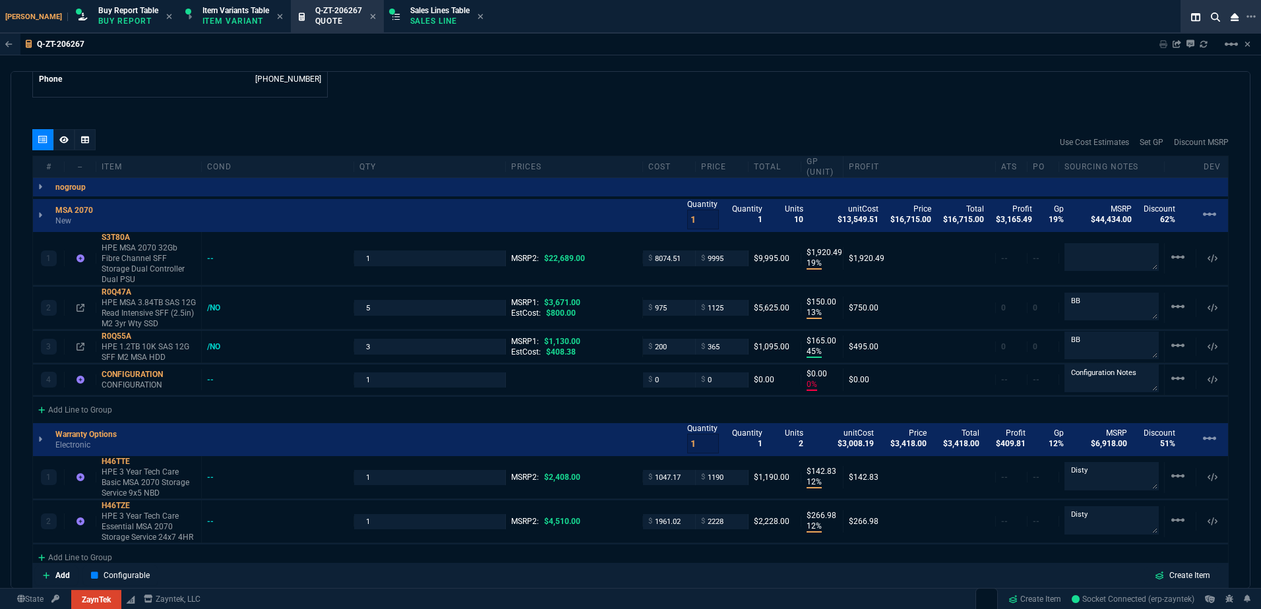
scroll to position [675, 0]
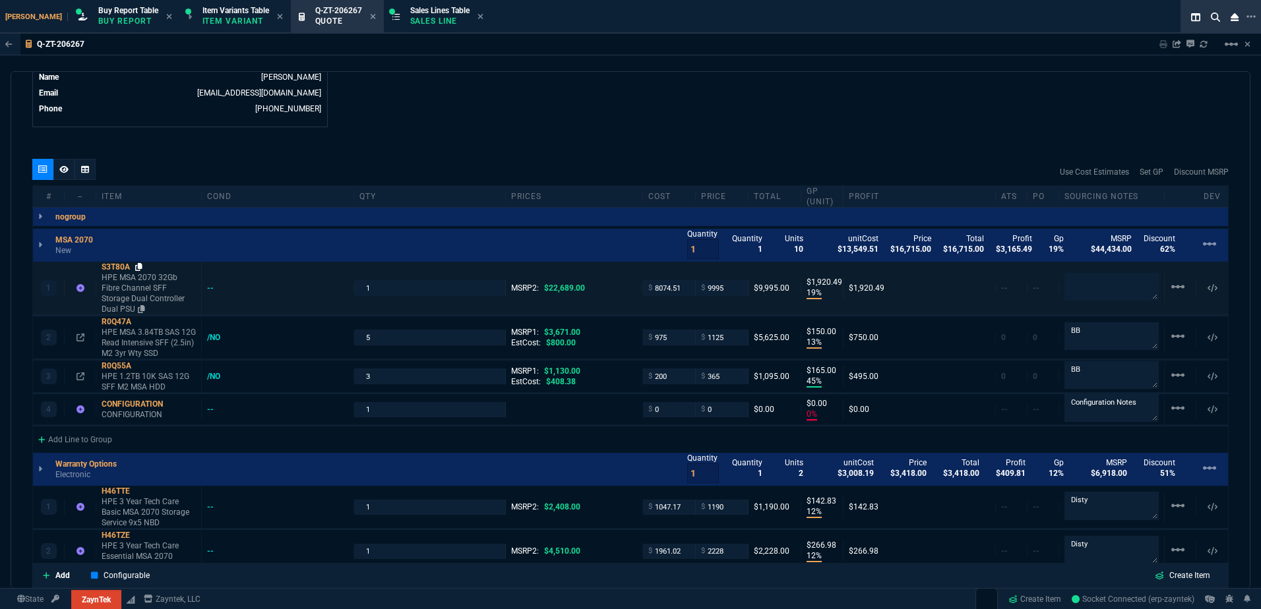
click at [138, 267] on icon at bounding box center [138, 267] width 7 height 8
